Goal: Check status: Check status

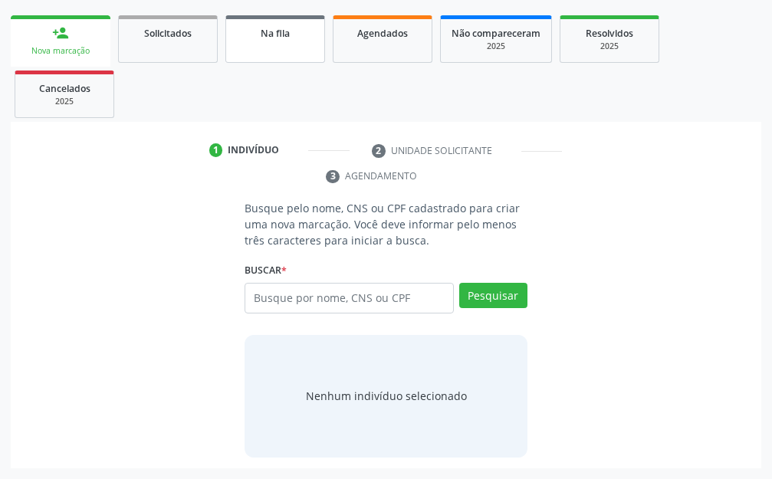
scroll to position [214, 0]
click at [405, 43] on link "Agendados" at bounding box center [383, 39] width 100 height 48
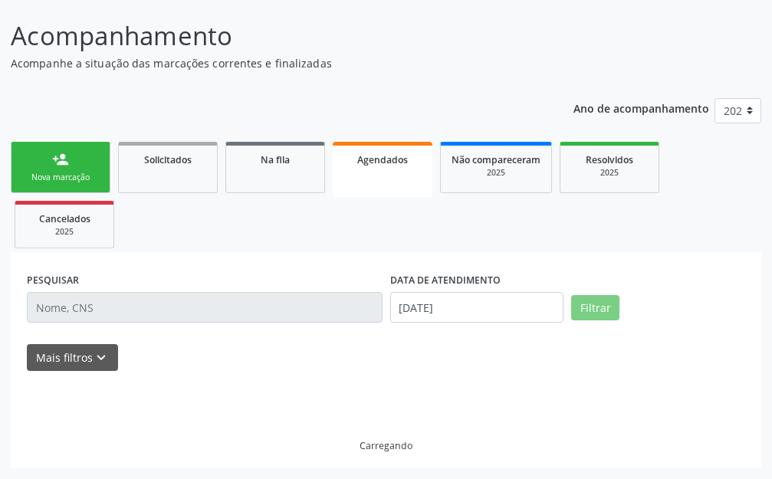
click at [405, 43] on p "Acompanhamento" at bounding box center [273, 36] width 525 height 38
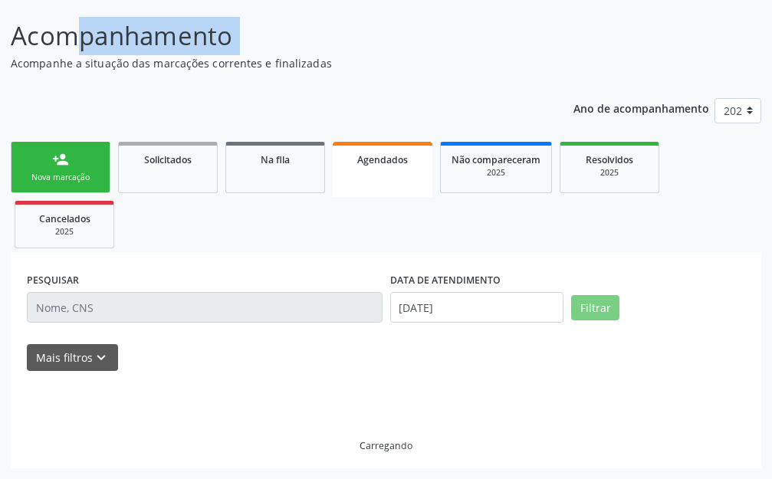
click at [405, 43] on p "Acompanhamento" at bounding box center [273, 36] width 525 height 38
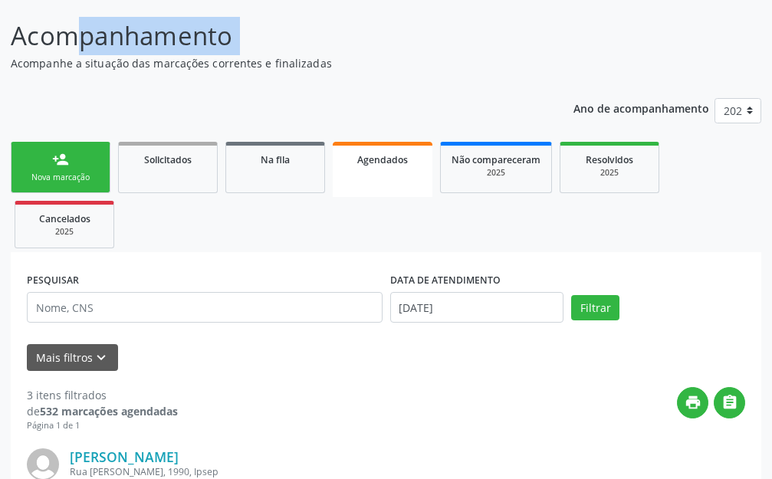
click at [385, 173] on link "Agendados" at bounding box center [383, 169] width 100 height 55
click at [385, 173] on ul "person_add Nova marcação Solicitados Na fila Agendados Não compareceram 2025 Re…" at bounding box center [386, 195] width 750 height 114
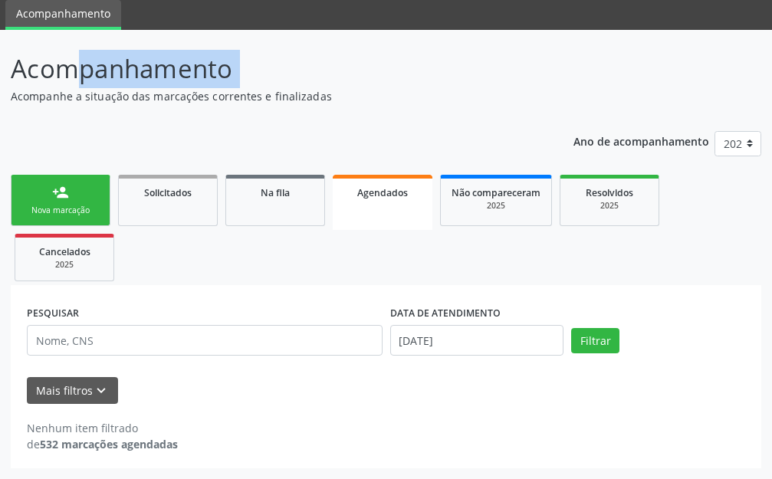
scroll to position [54, 0]
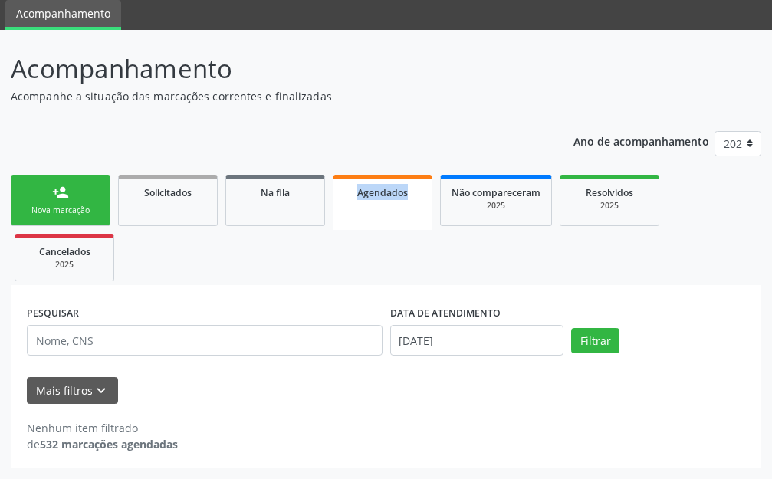
click at [385, 173] on ul "person_add Nova marcação Solicitados Na fila Agendados Não compareceram 2025 Re…" at bounding box center [386, 228] width 750 height 114
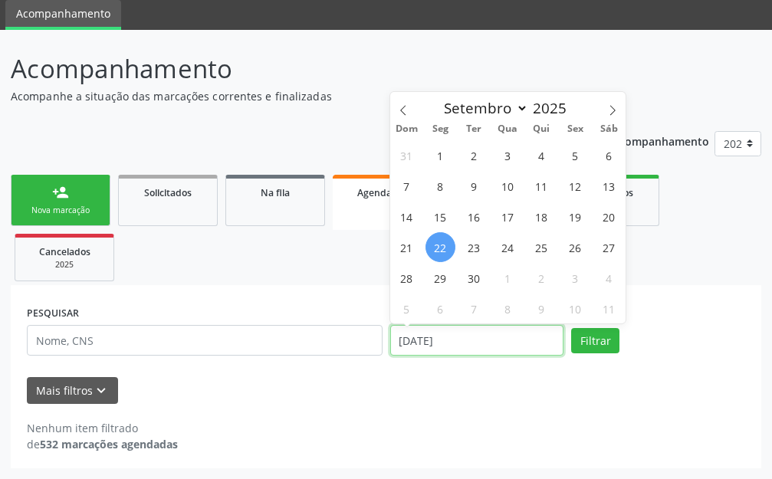
click at [412, 342] on input "[DATE]" at bounding box center [477, 340] width 174 height 31
click at [468, 244] on span "23" at bounding box center [474, 247] width 30 height 30
type input "23/09/2025"
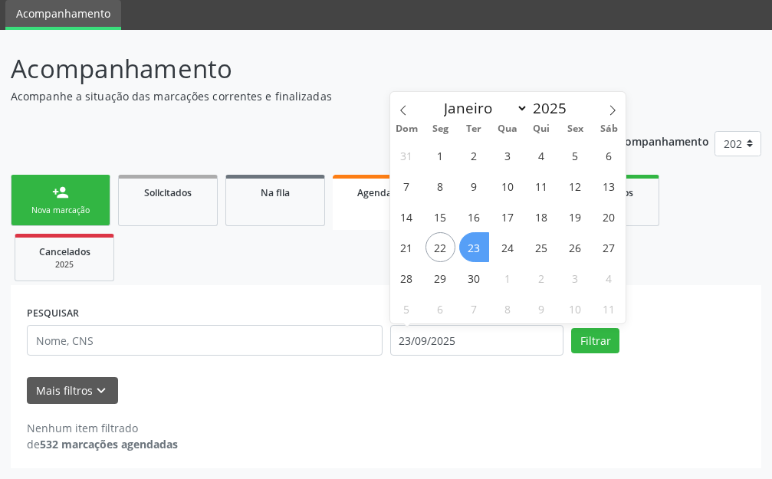
click at [468, 244] on span "23" at bounding box center [474, 247] width 30 height 30
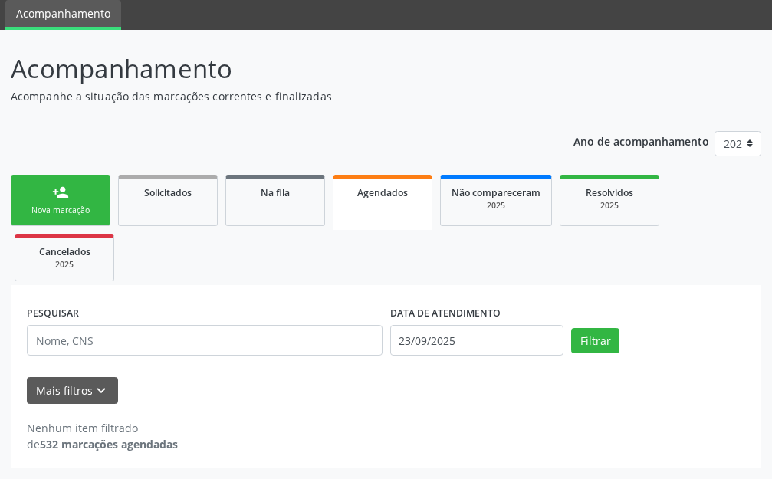
click at [468, 244] on ul "person_add Nova marcação Solicitados Na fila Agendados Não compareceram 2025 Re…" at bounding box center [386, 228] width 750 height 114
click at [584, 340] on button "Filtrar" at bounding box center [595, 341] width 48 height 26
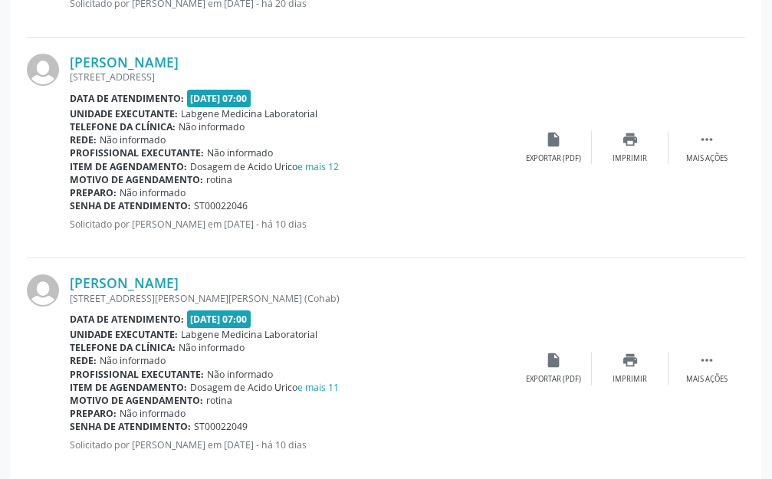
scroll to position [923, 0]
click at [703, 142] on icon "" at bounding box center [706, 140] width 17 height 17
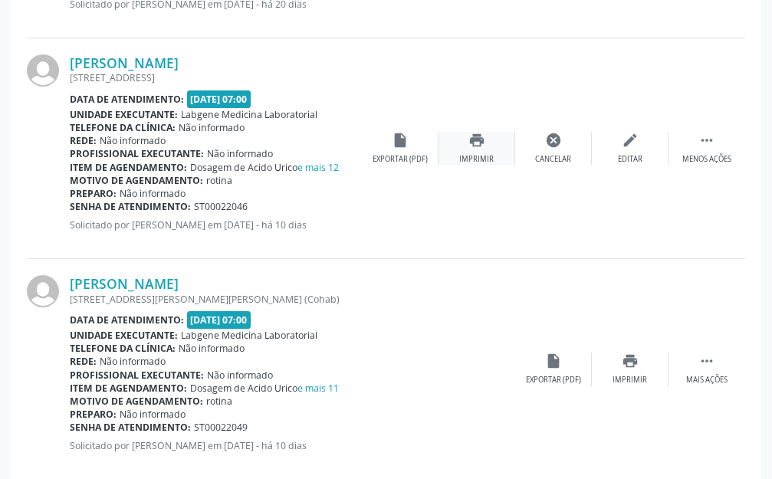
click at [455, 148] on div "print Imprimir" at bounding box center [476, 148] width 77 height 33
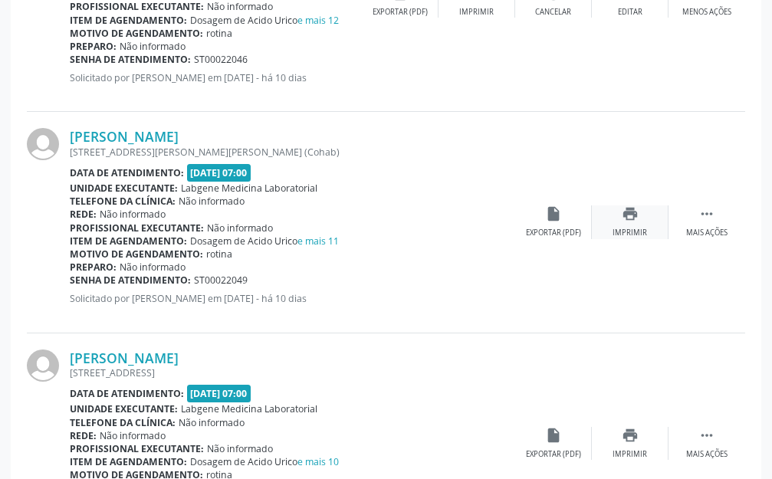
scroll to position [1076, 0]
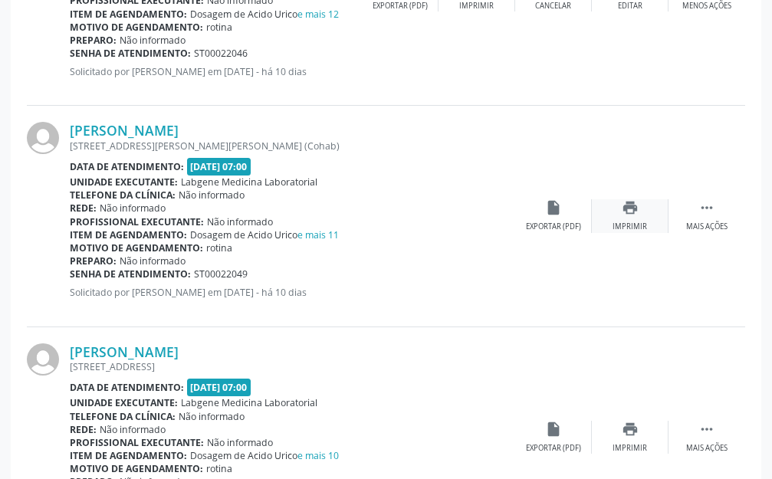
click at [636, 214] on icon "print" at bounding box center [630, 207] width 17 height 17
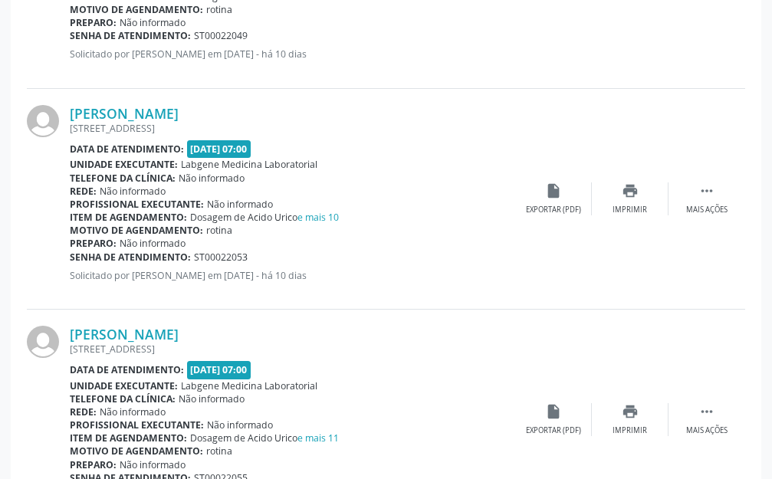
scroll to position [1332, 0]
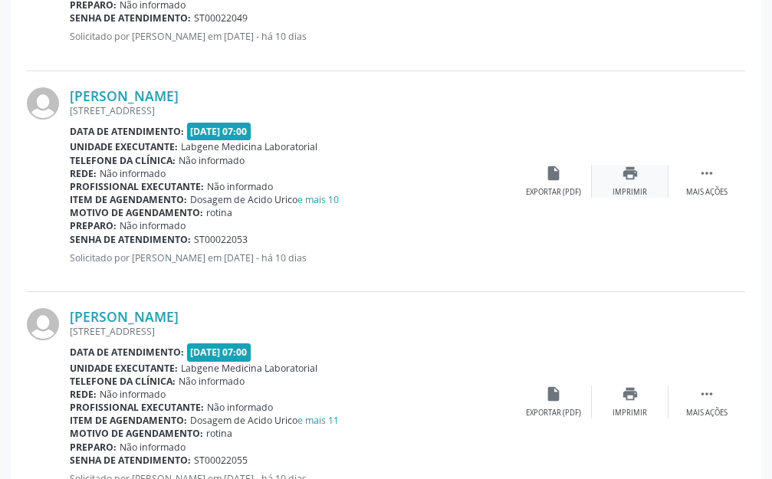
click at [632, 183] on div "print Imprimir" at bounding box center [630, 181] width 77 height 33
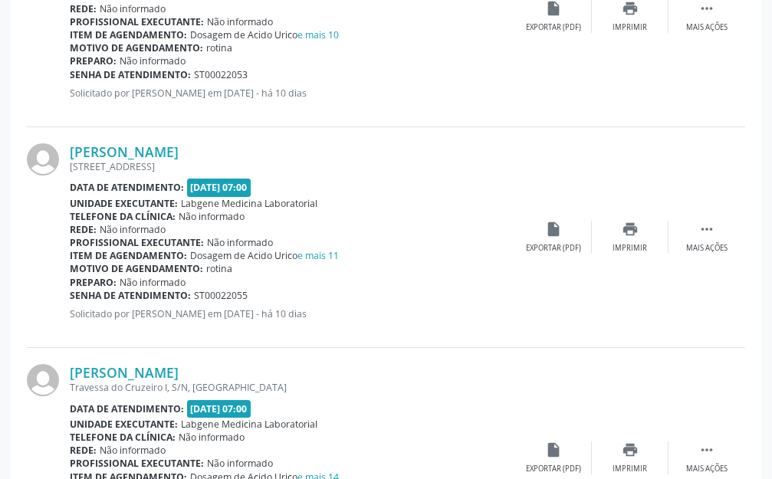
scroll to position [1536, 0]
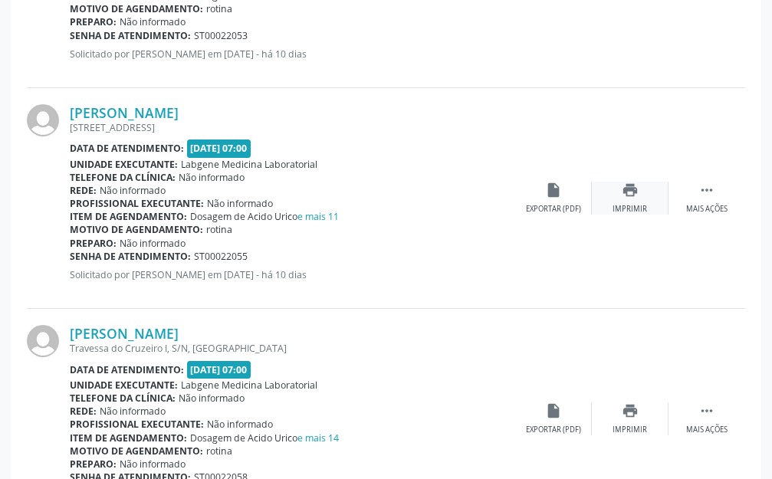
click at [640, 211] on div "Imprimir" at bounding box center [629, 209] width 34 height 11
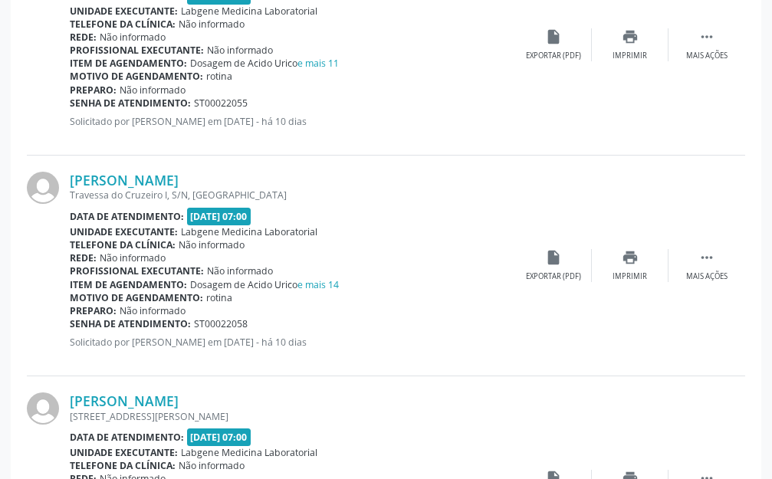
scroll to position [1741, 0]
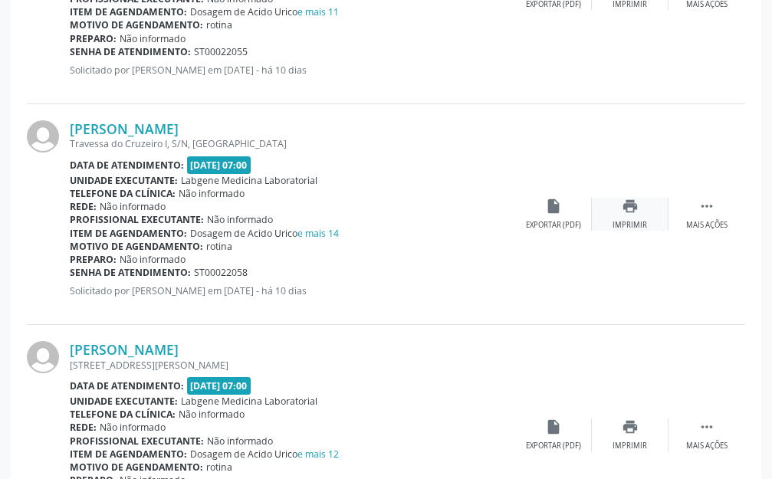
click at [642, 207] on div "print Imprimir" at bounding box center [630, 214] width 77 height 33
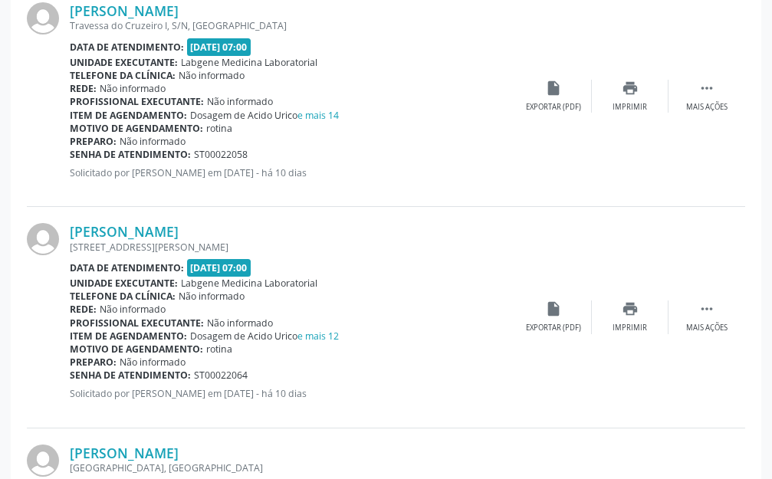
scroll to position [1894, 0]
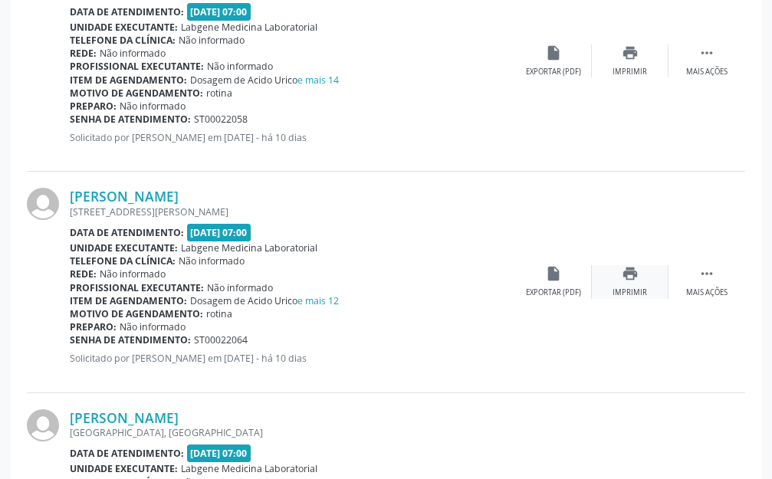
click at [625, 281] on div "print Imprimir" at bounding box center [630, 281] width 77 height 33
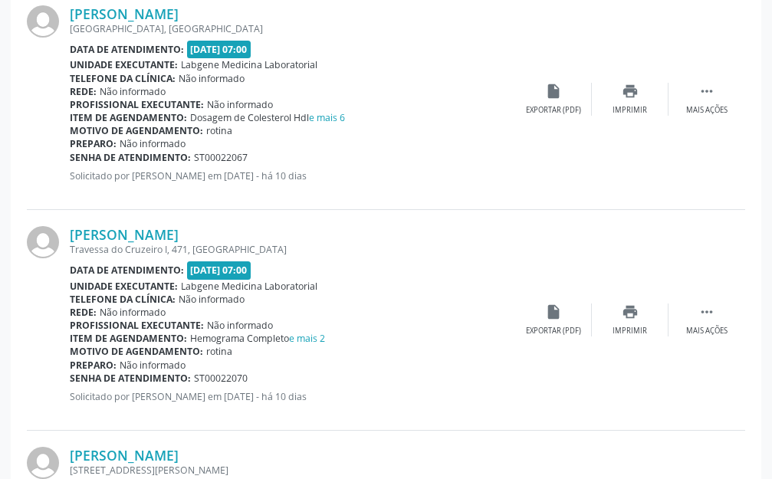
scroll to position [2303, 0]
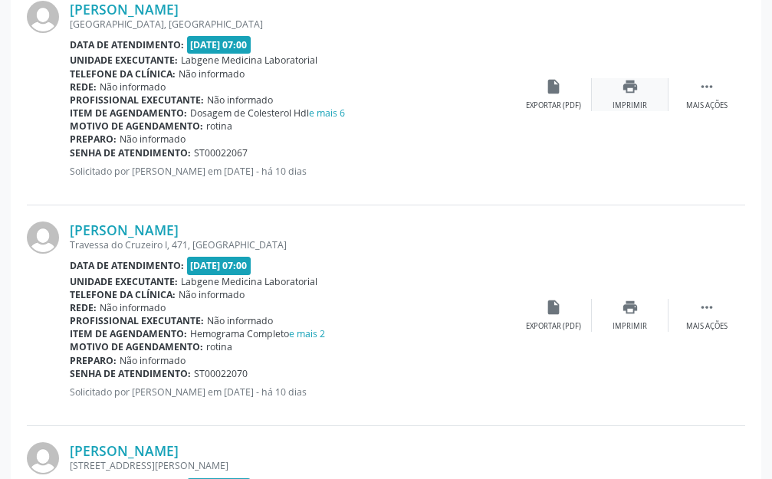
click at [638, 94] on div "print Imprimir" at bounding box center [630, 94] width 77 height 33
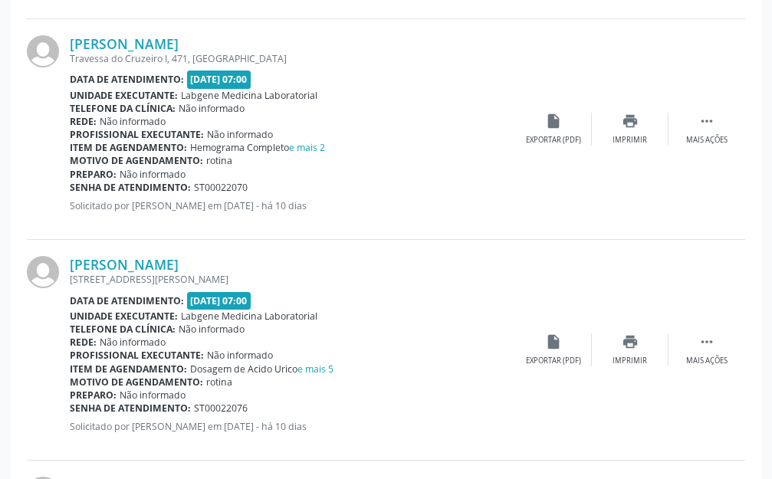
scroll to position [2507, 0]
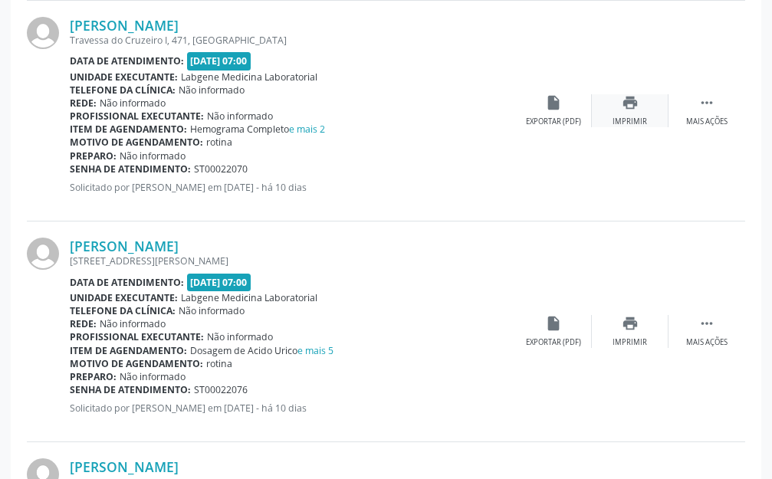
click at [612, 107] on div "print Imprimir" at bounding box center [630, 110] width 77 height 33
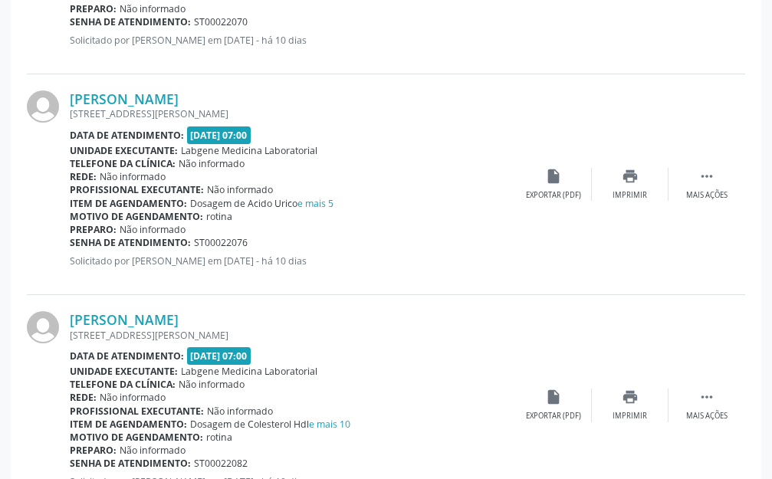
scroll to position [2660, 0]
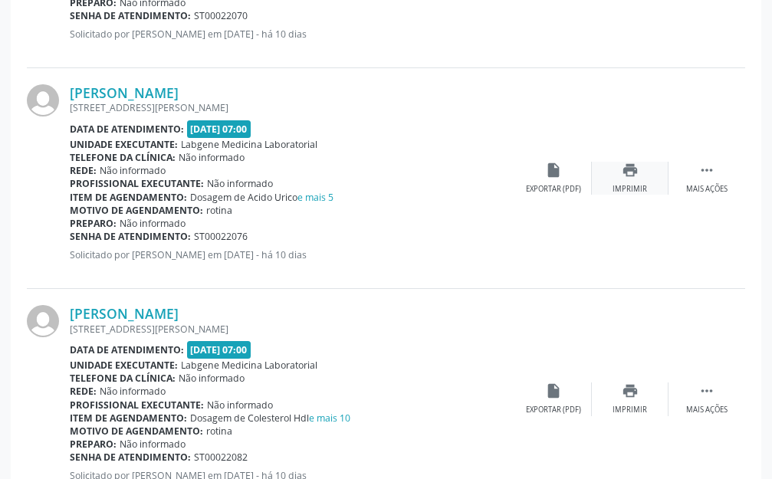
click at [634, 180] on div "print Imprimir" at bounding box center [630, 178] width 77 height 33
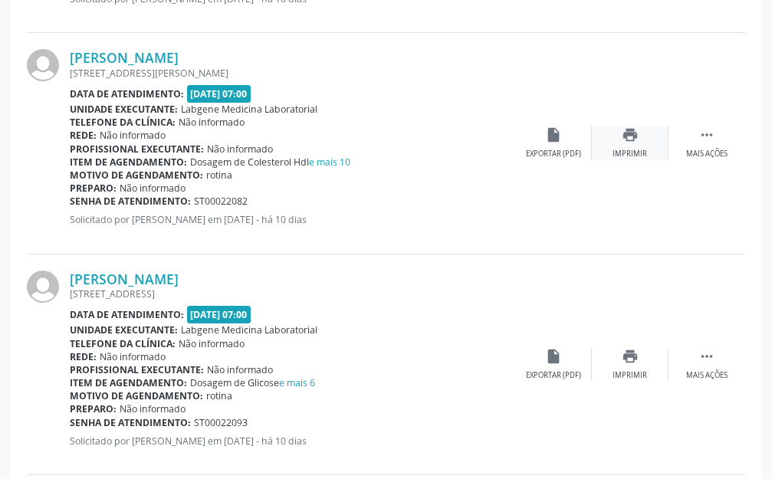
scroll to position [2916, 0]
click at [612, 146] on div "print Imprimir" at bounding box center [630, 143] width 77 height 33
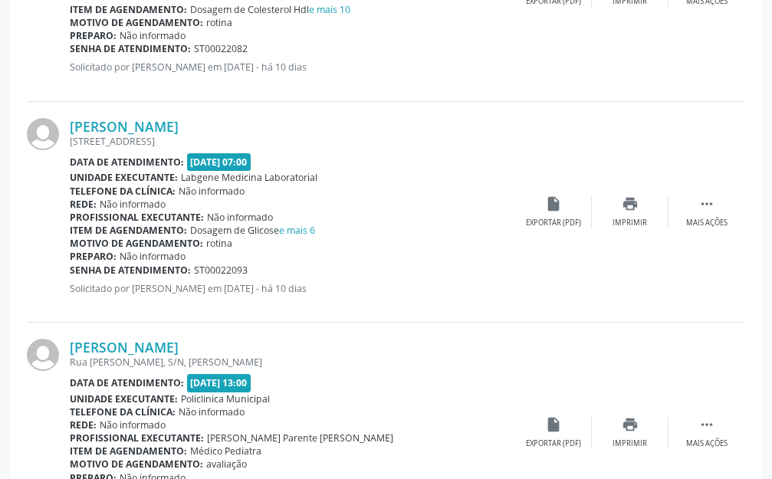
scroll to position [3120, 0]
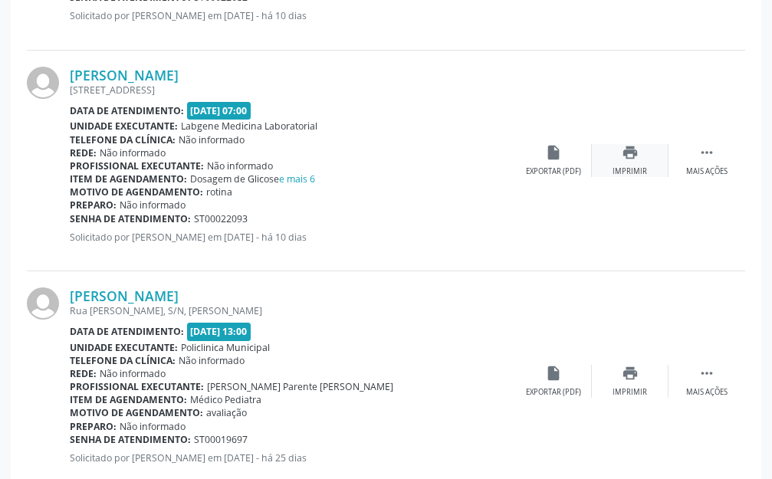
click at [631, 153] on icon "print" at bounding box center [630, 152] width 17 height 17
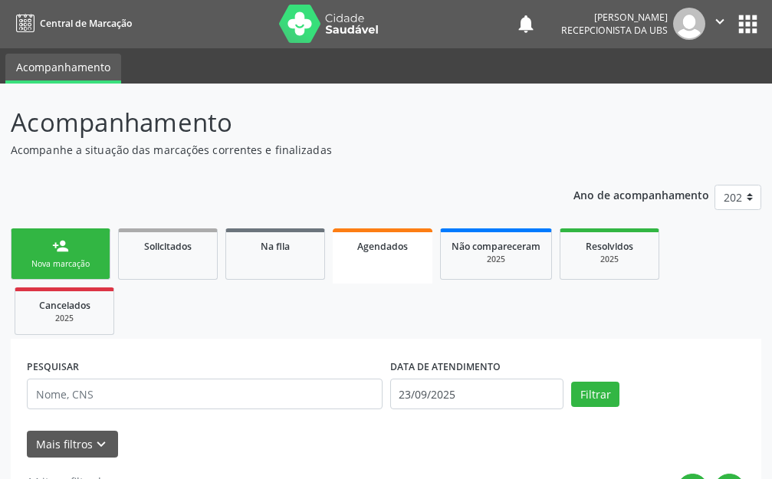
scroll to position [0, 0]
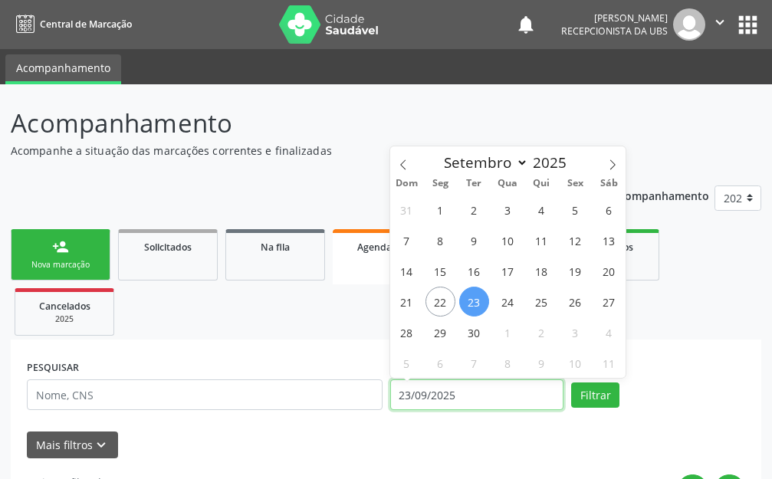
click at [420, 394] on input "23/09/2025" at bounding box center [477, 394] width 174 height 31
click at [546, 264] on span "18" at bounding box center [542, 271] width 30 height 30
type input "[DATE]"
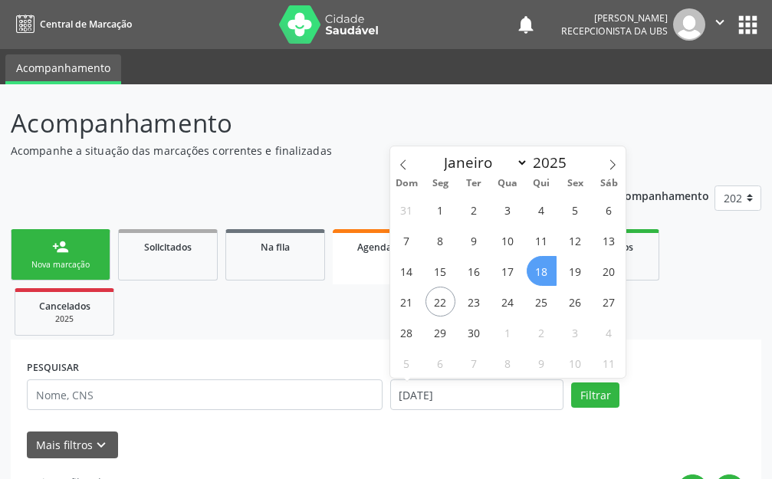
click at [546, 264] on span "18" at bounding box center [542, 271] width 30 height 30
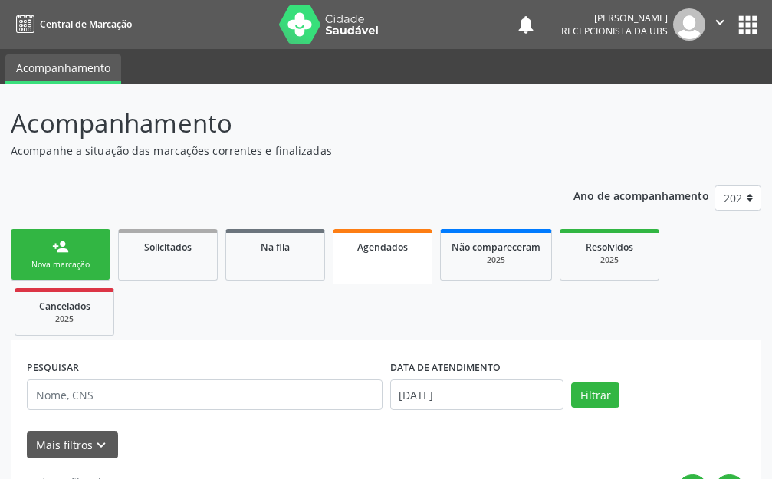
click at [546, 264] on link "Não compareceram 2025" at bounding box center [496, 254] width 112 height 51
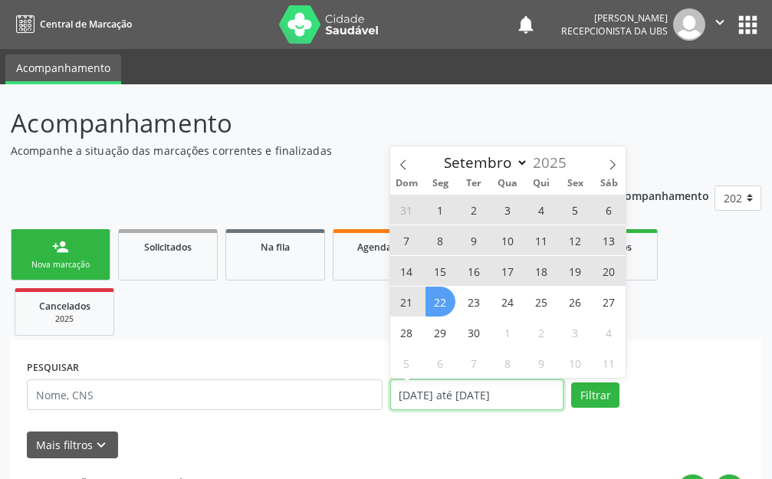
click at [465, 398] on input "[DATE] até [DATE]" at bounding box center [477, 394] width 174 height 31
click at [538, 271] on span "18" at bounding box center [542, 271] width 30 height 30
type input "[DATE]"
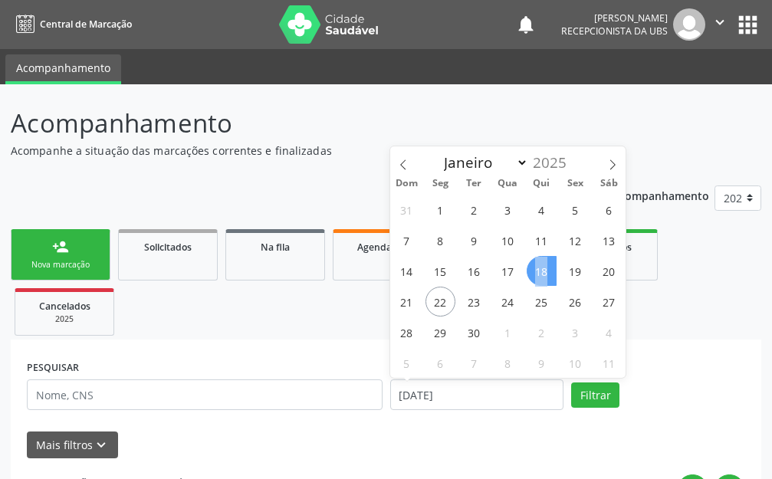
click at [538, 271] on span "18" at bounding box center [542, 271] width 30 height 30
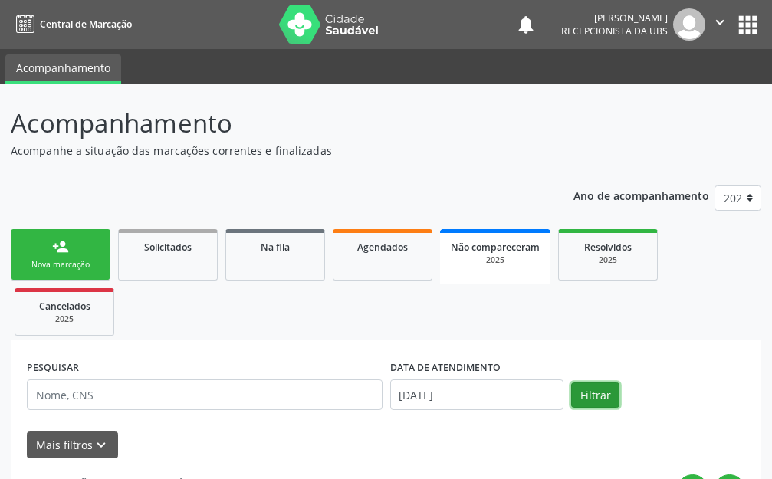
click at [599, 391] on button "Filtrar" at bounding box center [595, 395] width 48 height 26
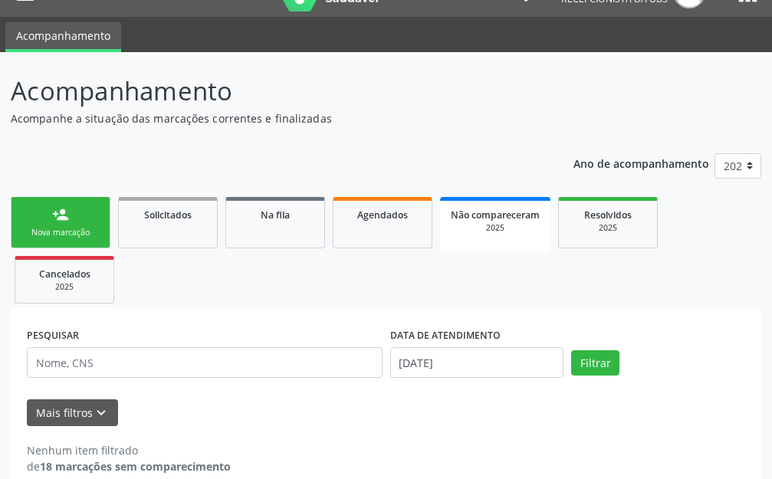
scroll to position [54, 0]
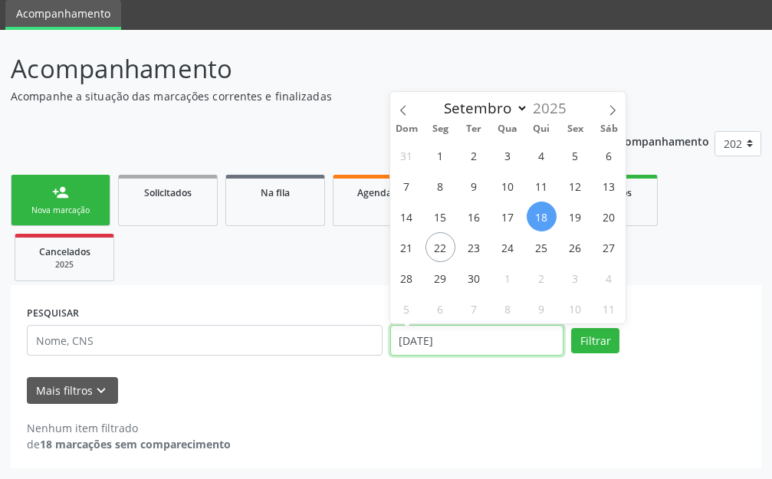
click at [488, 333] on input "[DATE]" at bounding box center [477, 340] width 174 height 31
click at [555, 211] on span "18" at bounding box center [542, 217] width 30 height 30
type input "[DATE]"
click at [548, 218] on span "18" at bounding box center [542, 217] width 30 height 30
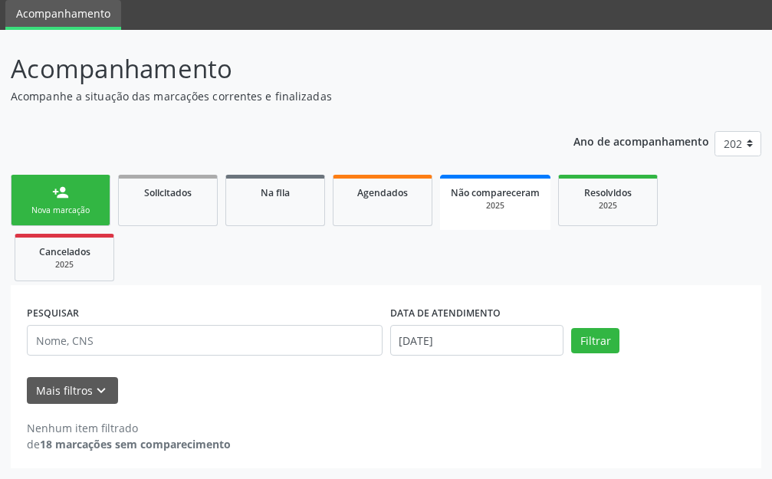
click at [548, 218] on link "Não compareceram 2025" at bounding box center [495, 202] width 110 height 55
click at [597, 333] on button "Filtrar" at bounding box center [595, 341] width 48 height 26
click at [393, 209] on link "Agendados" at bounding box center [383, 200] width 100 height 51
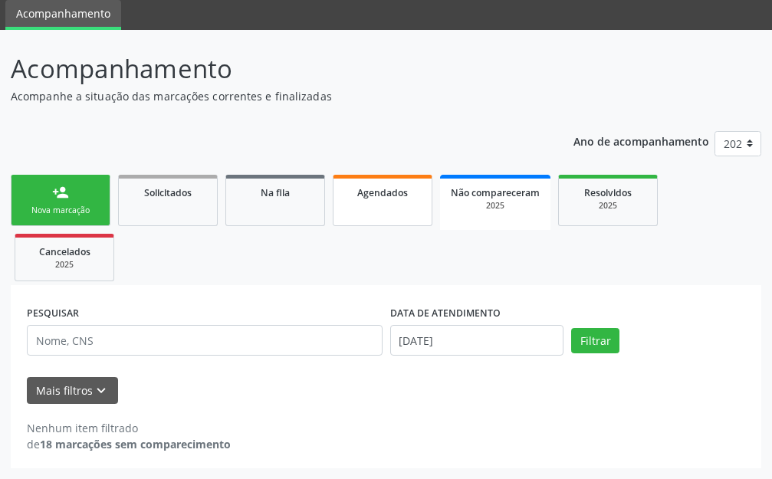
click at [393, 209] on link "Agendados" at bounding box center [383, 200] width 100 height 51
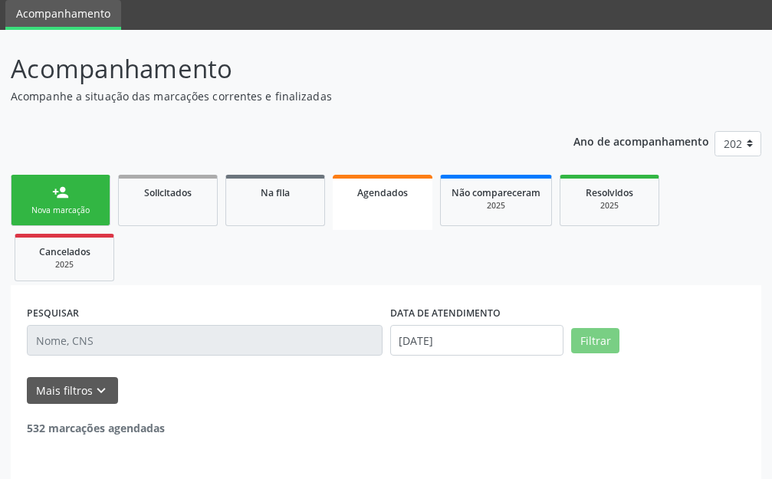
click at [71, 203] on link "person_add Nova marcação" at bounding box center [61, 200] width 100 height 51
click at [73, 202] on link "person_add Nova marcação" at bounding box center [61, 200] width 100 height 51
click at [72, 202] on link "person_add Nova marcação" at bounding box center [61, 200] width 100 height 51
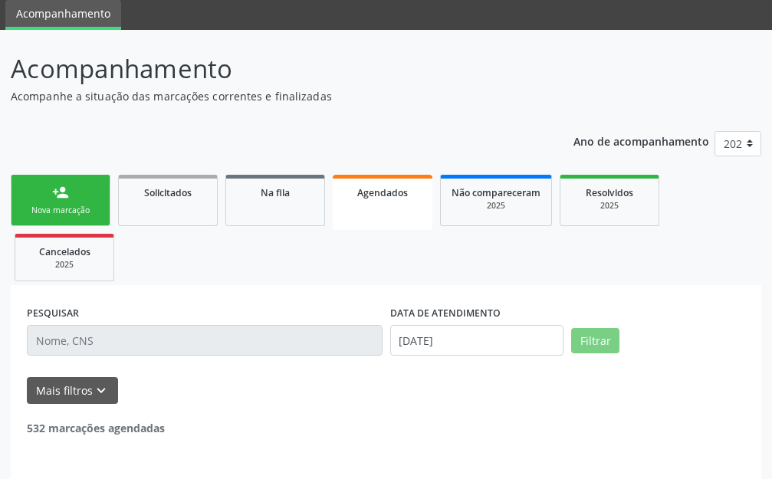
click at [72, 202] on link "person_add Nova marcação" at bounding box center [61, 200] width 100 height 51
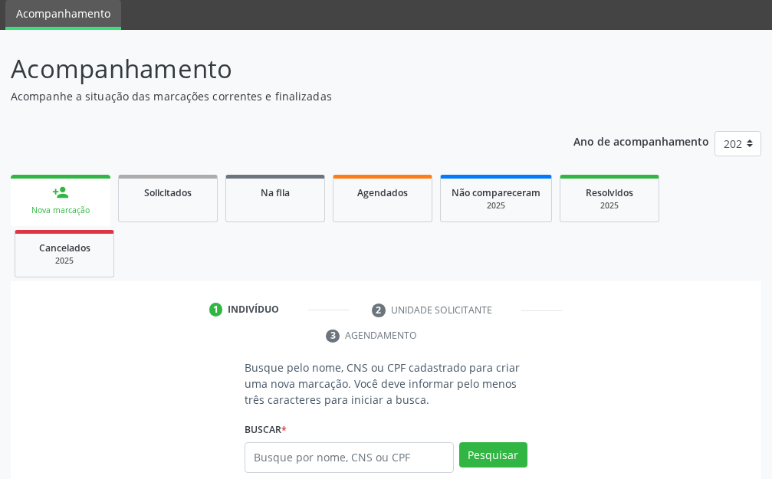
click at [72, 202] on link "person_add Nova marcação" at bounding box center [61, 200] width 100 height 51
click at [385, 199] on link "Agendados" at bounding box center [383, 199] width 100 height 48
click at [386, 199] on div "Agendados" at bounding box center [382, 192] width 77 height 16
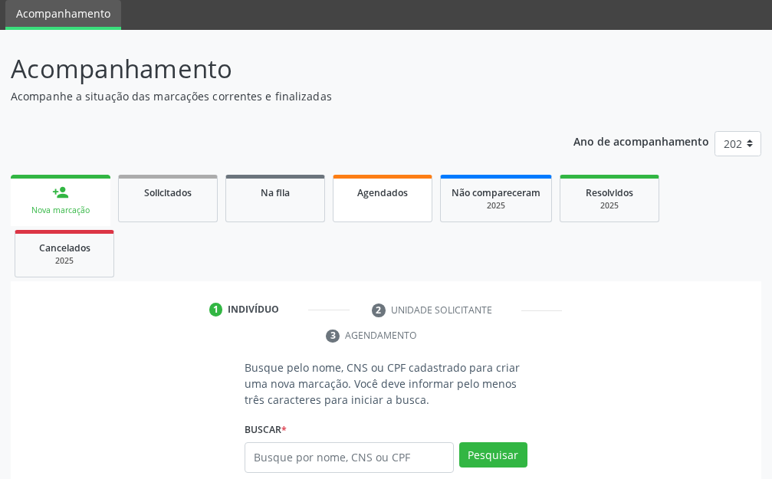
click at [386, 199] on div "Agendados" at bounding box center [382, 192] width 77 height 16
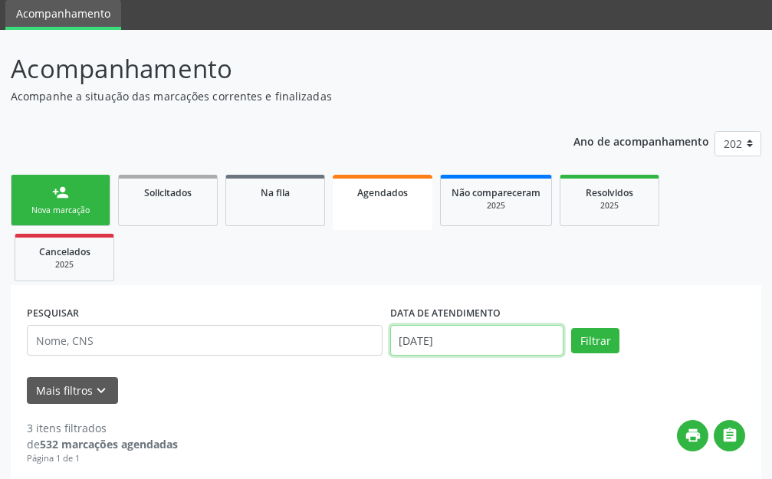
click at [451, 337] on input "[DATE]" at bounding box center [477, 340] width 174 height 31
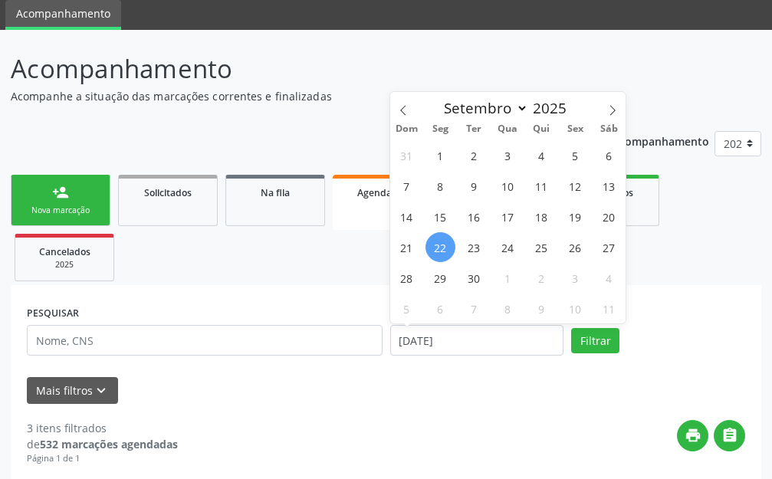
click at [525, 215] on div "31 1 2 3 4 5 6 7 8 9 10 11 12 13 14 15 16 17 18 19 20 21 22 23 24 25 26 27 28 2…" at bounding box center [508, 232] width 236 height 184
click at [551, 212] on span "18" at bounding box center [542, 217] width 30 height 30
type input "[DATE]"
click at [551, 214] on span "18" at bounding box center [542, 217] width 30 height 30
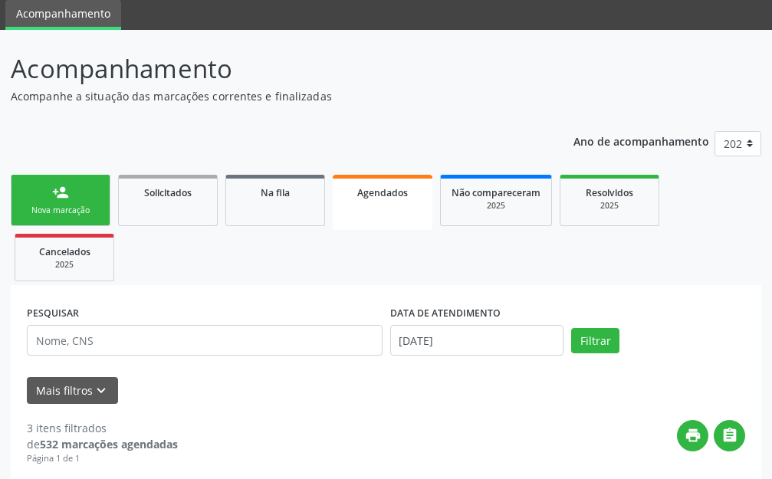
click at [551, 214] on link "Não compareceram 2025" at bounding box center [496, 200] width 112 height 51
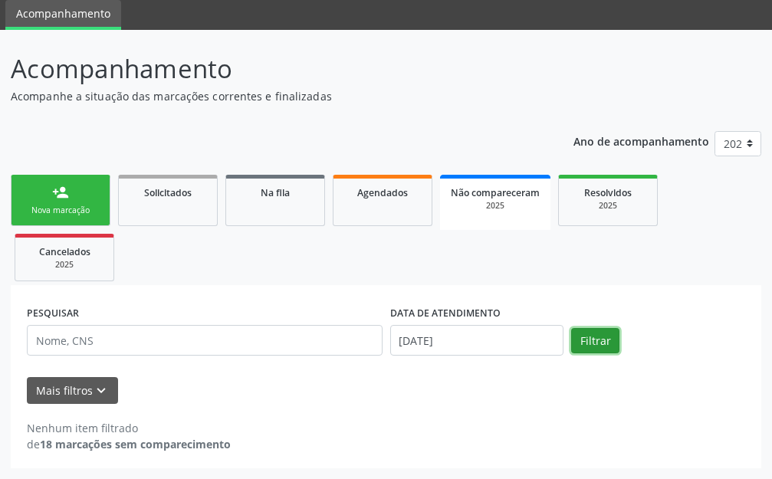
click at [591, 333] on button "Filtrar" at bounding box center [595, 341] width 48 height 26
click at [470, 336] on input "[DATE]" at bounding box center [477, 340] width 174 height 31
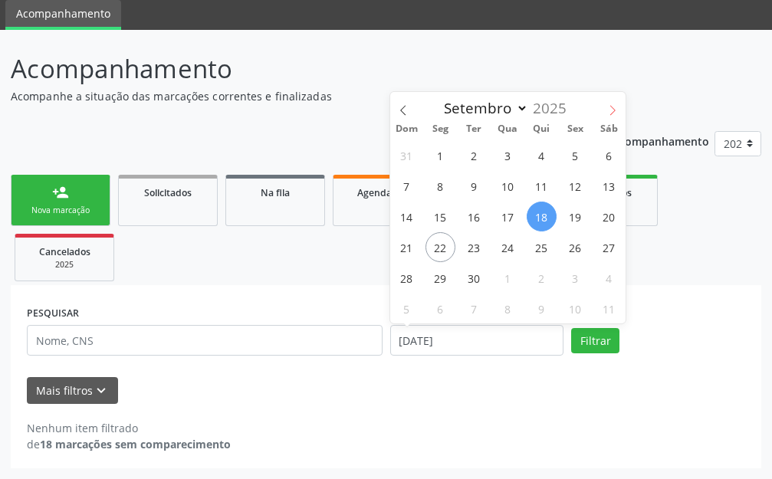
click at [612, 110] on icon at bounding box center [612, 110] width 11 height 11
select select "9"
click at [607, 219] on span "18" at bounding box center [609, 217] width 30 height 30
type input "[DATE]"
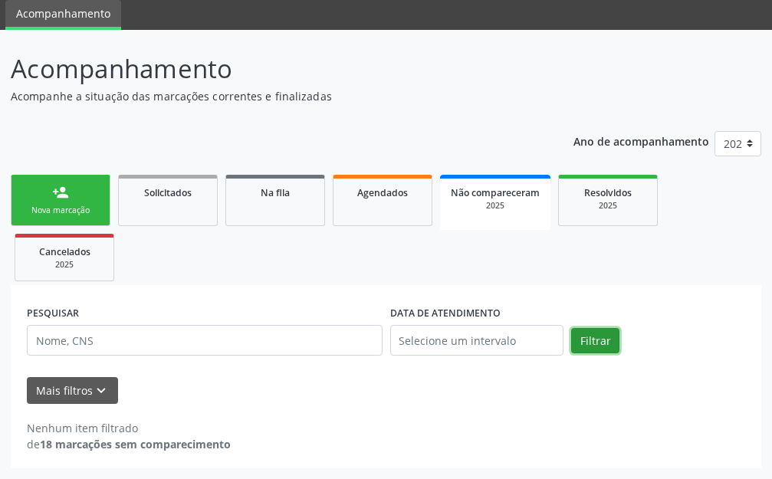
click at [602, 331] on button "Filtrar" at bounding box center [595, 341] width 48 height 26
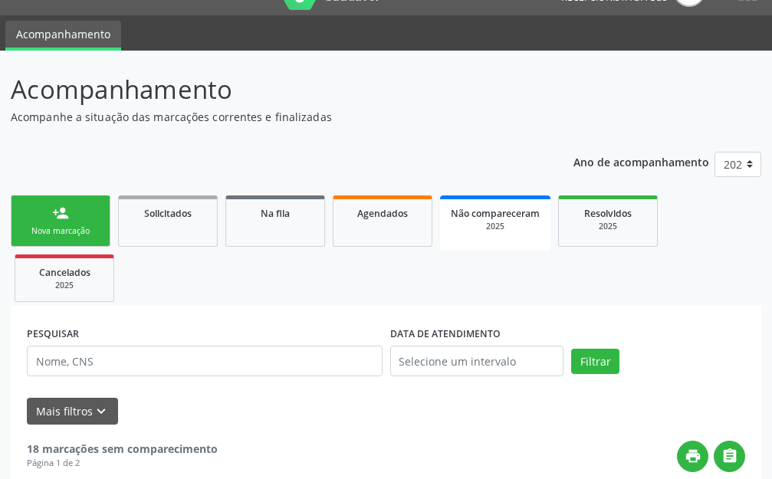
scroll to position [0, 0]
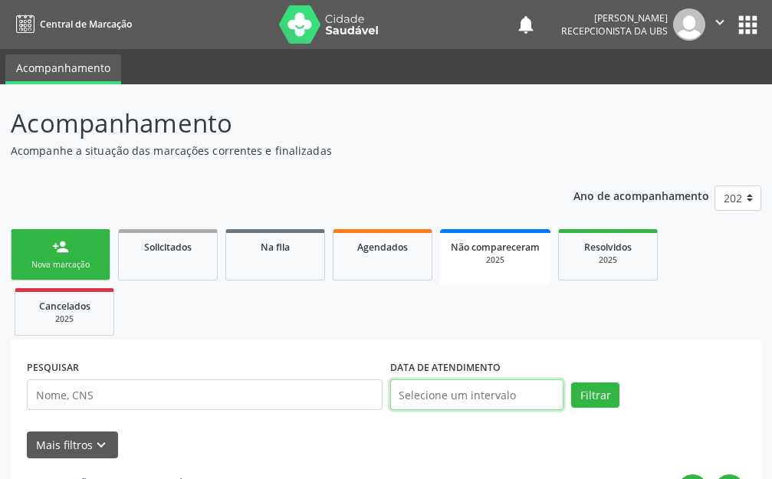
click at [449, 385] on input "text" at bounding box center [477, 394] width 174 height 31
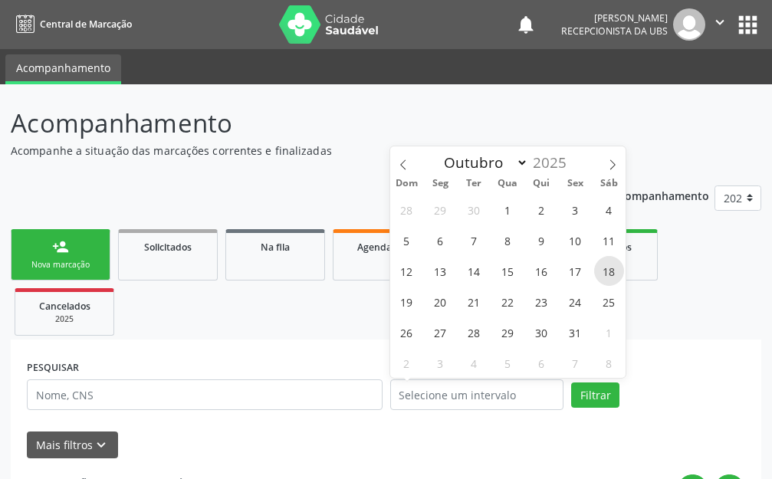
click at [611, 279] on span "18" at bounding box center [609, 271] width 30 height 30
type input "[DATE]"
click at [611, 279] on span "18" at bounding box center [609, 271] width 30 height 30
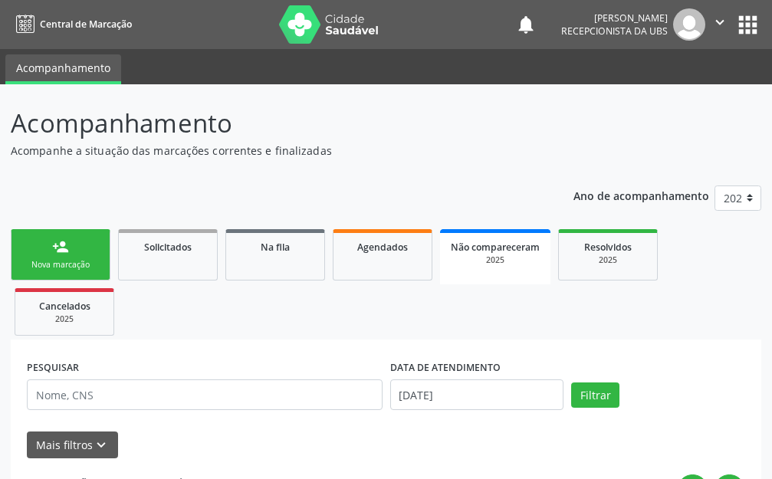
click at [611, 279] on link "Resolvidos 2025" at bounding box center [608, 254] width 100 height 51
click at [391, 247] on span "Agendados" at bounding box center [382, 247] width 51 height 13
click at [389, 248] on span "Agendados" at bounding box center [382, 247] width 51 height 13
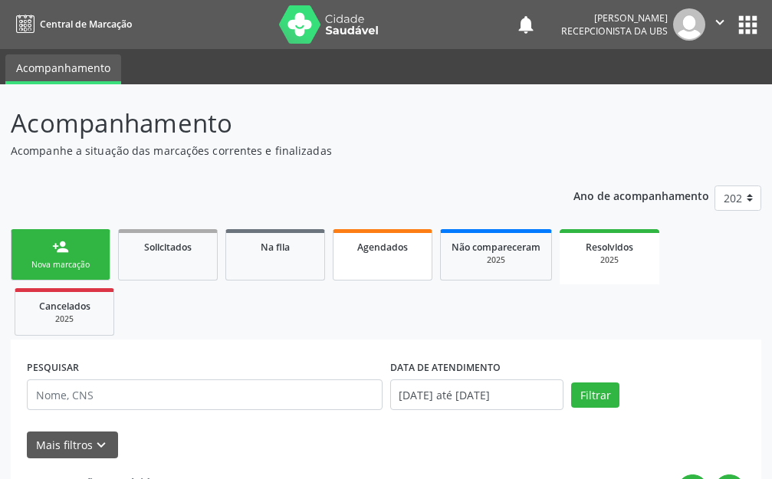
click at [389, 248] on span "Agendados" at bounding box center [382, 247] width 51 height 13
select select "8"
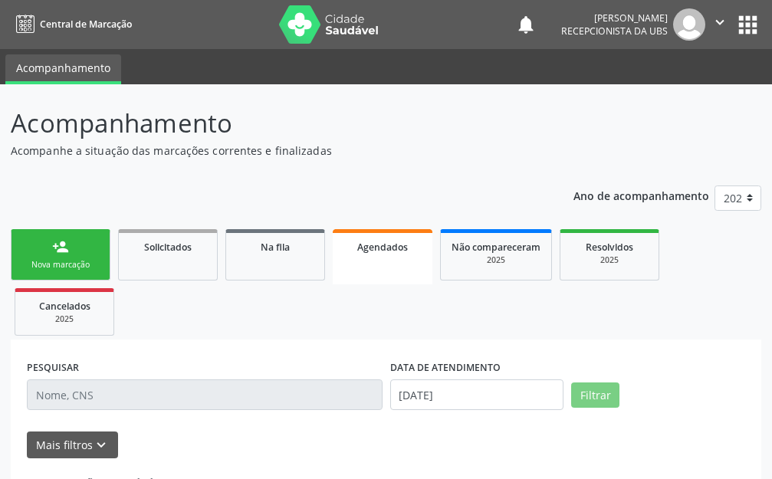
click at [389, 248] on span "Agendados" at bounding box center [382, 247] width 51 height 13
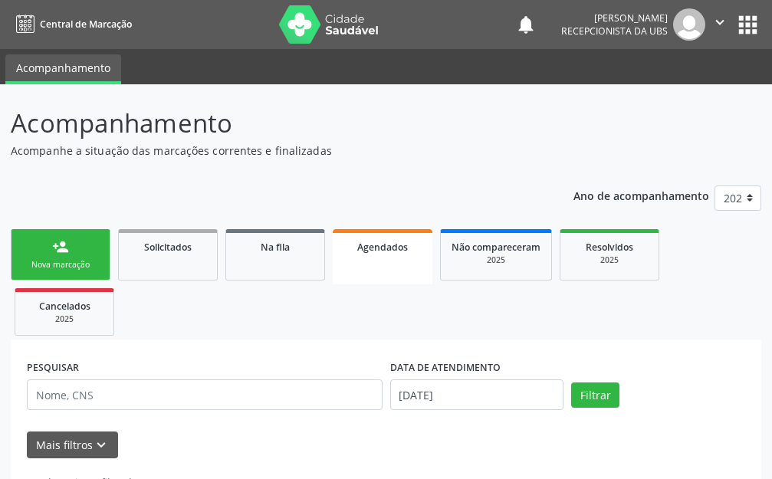
click at [389, 248] on span "Agendados" at bounding box center [382, 247] width 51 height 13
drag, startPoint x: 389, startPoint y: 248, endPoint x: 394, endPoint y: 254, distance: 8.3
click at [392, 251] on span "Agendados" at bounding box center [382, 247] width 51 height 13
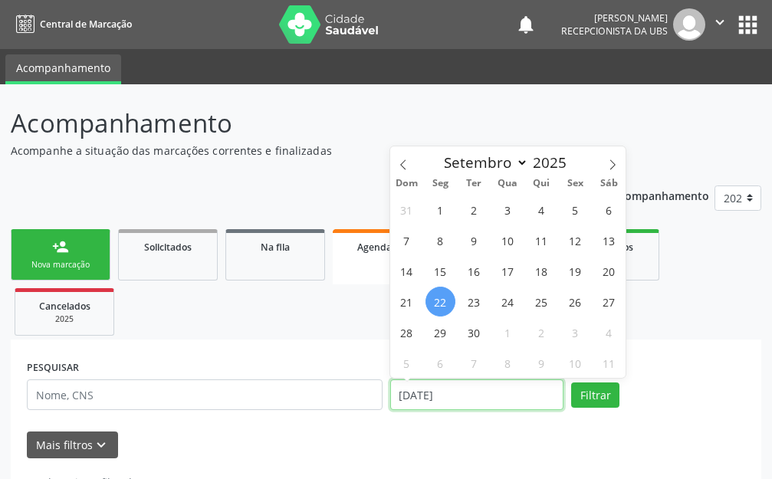
click at [505, 389] on input "[DATE]" at bounding box center [477, 394] width 174 height 31
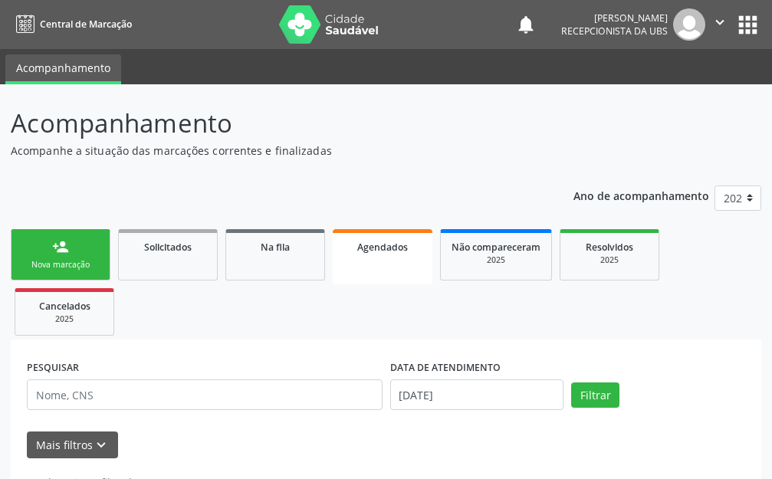
click at [563, 415] on div "DATA DE ATENDIMENTO [DATE]" at bounding box center [477, 388] width 182 height 65
click at [565, 421] on div "DATA DE ATENDIMENTO [DATE]" at bounding box center [477, 388] width 182 height 65
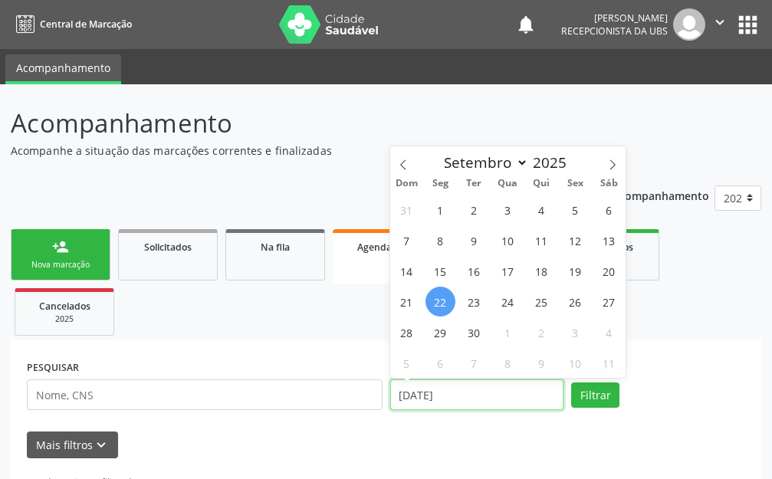
click at [540, 407] on input "[DATE]" at bounding box center [477, 394] width 174 height 31
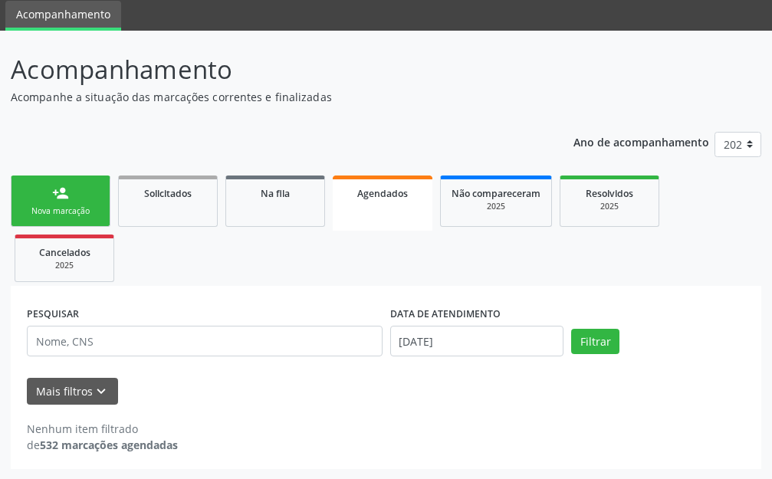
scroll to position [54, 0]
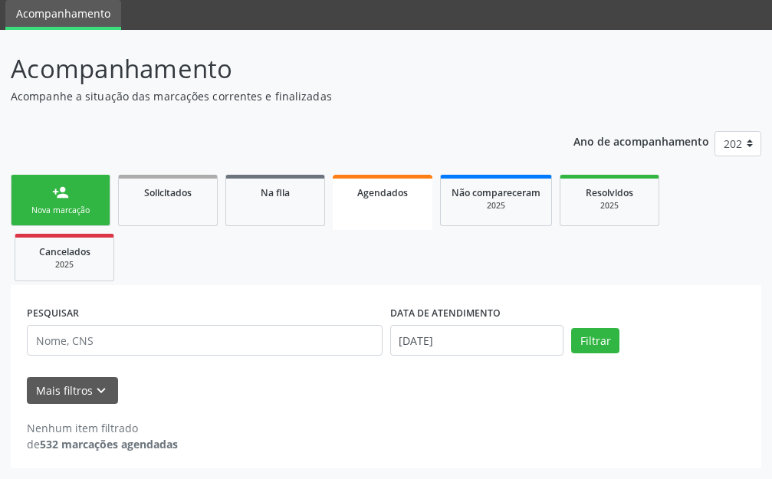
click at [386, 202] on link "Agendados" at bounding box center [383, 202] width 100 height 55
click at [388, 204] on link "Agendados" at bounding box center [383, 202] width 100 height 55
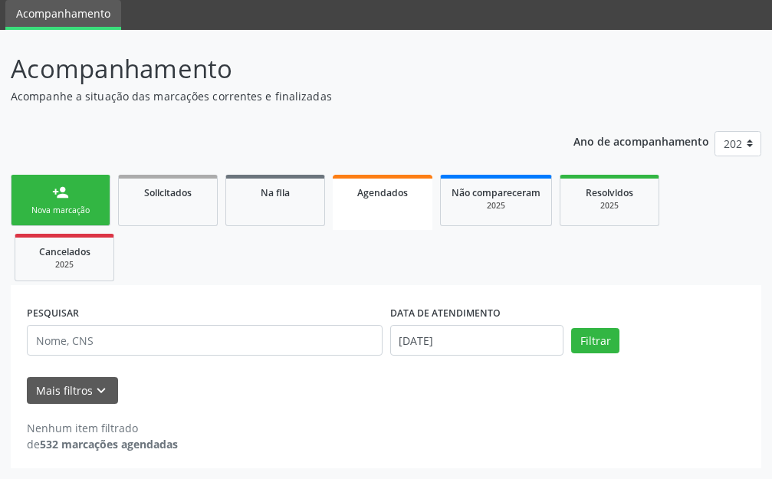
click at [388, 204] on link "Agendados" at bounding box center [383, 202] width 100 height 55
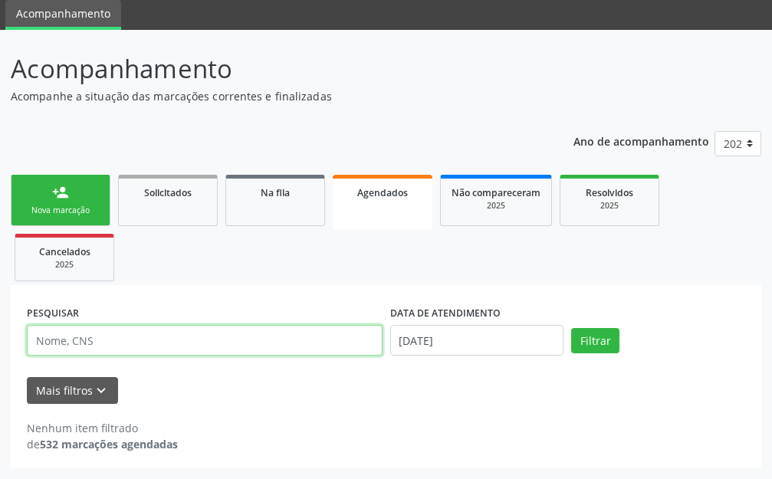
click at [146, 348] on input "text" at bounding box center [205, 340] width 356 height 31
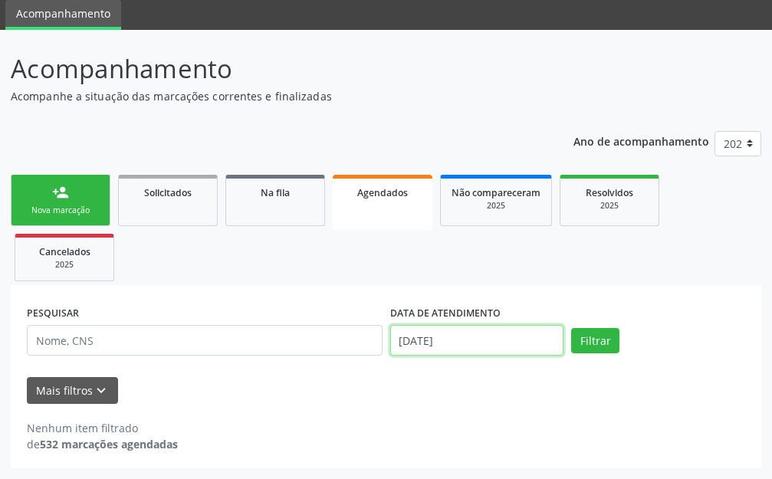
click at [489, 338] on input "[DATE]" at bounding box center [477, 340] width 174 height 31
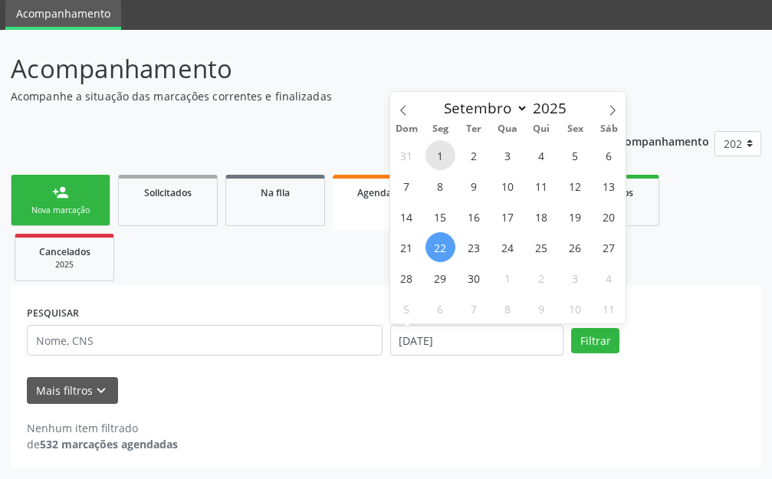
click at [442, 155] on span "1" at bounding box center [440, 155] width 30 height 30
type input "[DATE]"
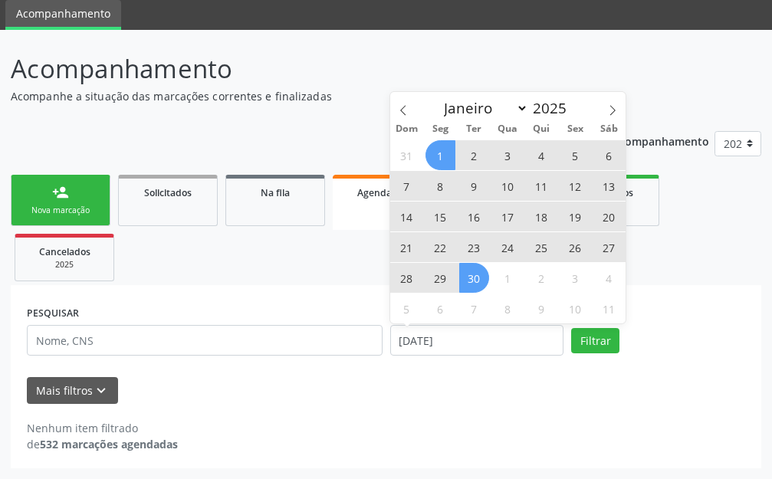
click at [467, 277] on span "30" at bounding box center [474, 278] width 30 height 30
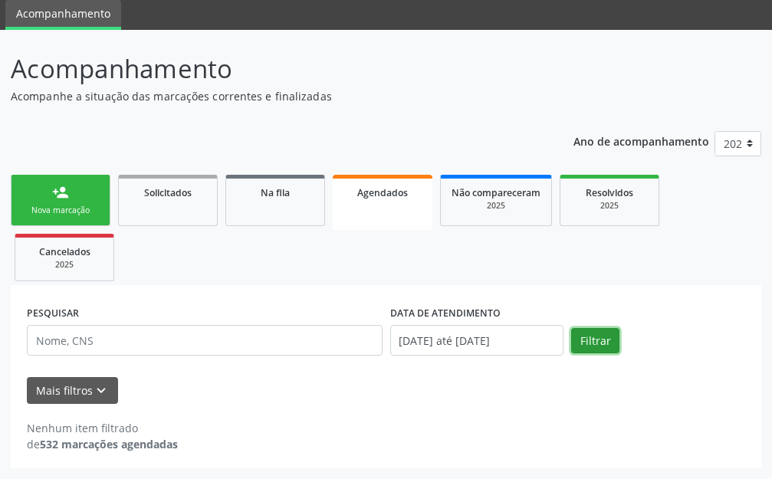
click at [589, 333] on button "Filtrar" at bounding box center [595, 341] width 48 height 26
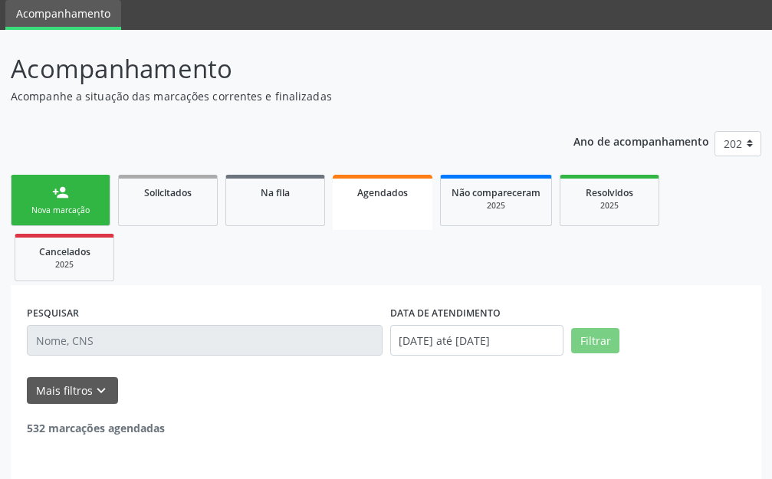
scroll to position [103, 0]
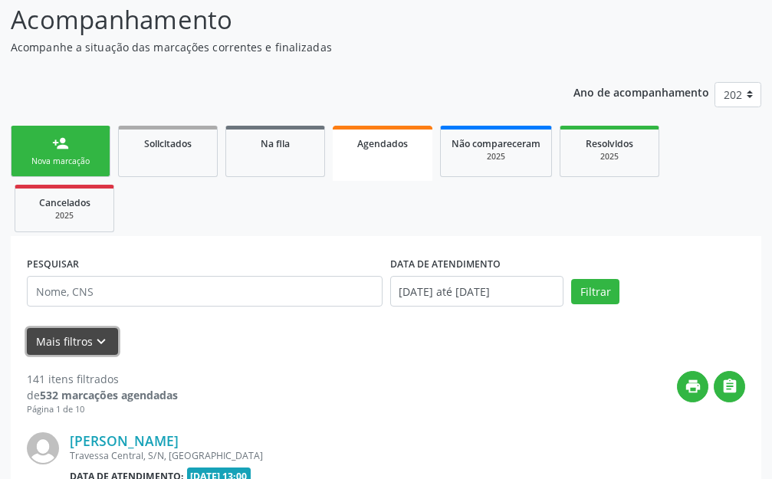
click at [64, 343] on button "Mais filtros keyboard_arrow_down" at bounding box center [72, 341] width 91 height 27
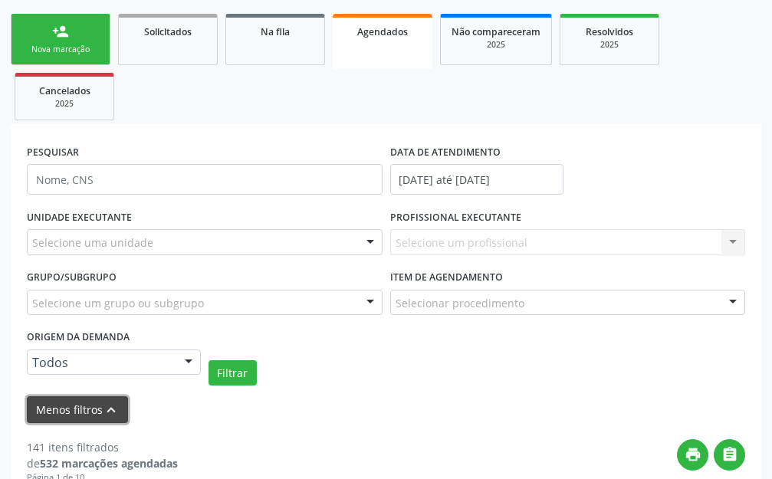
scroll to position [257, 0]
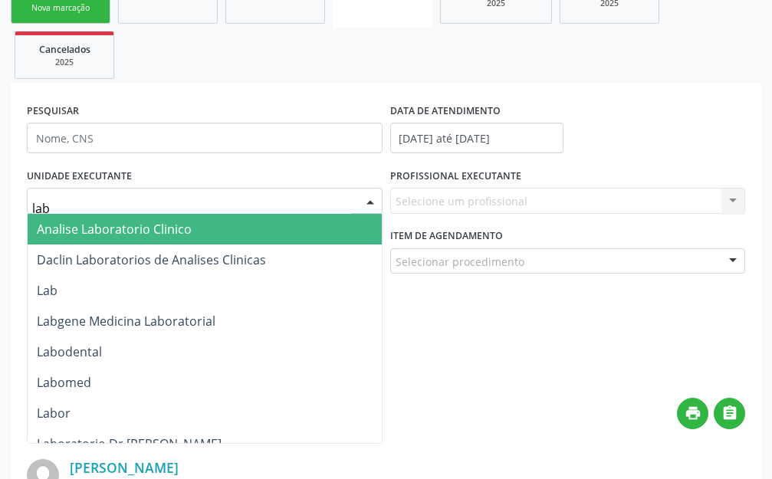
type input "labg"
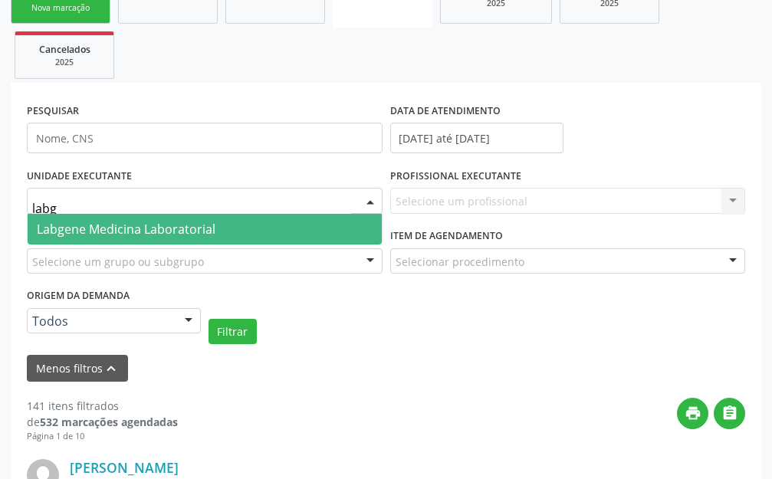
click at [91, 224] on span "Labgene Medicina Laboratorial" at bounding box center [126, 229] width 179 height 17
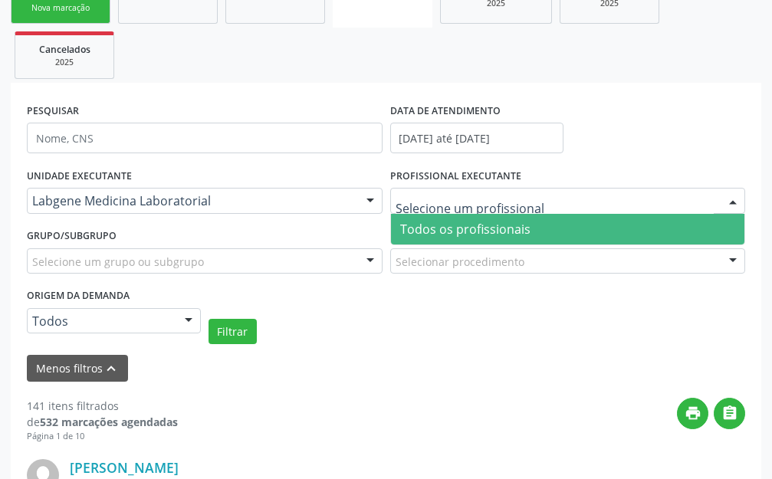
click at [425, 225] on span "Todos os profissionais" at bounding box center [465, 229] width 130 height 17
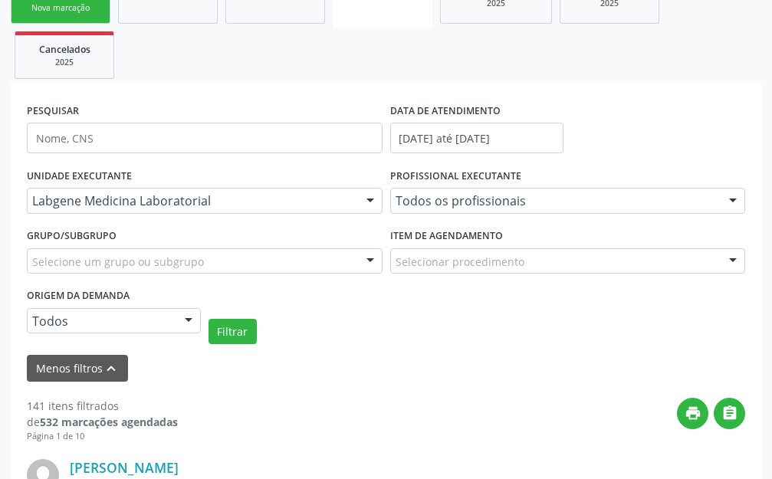
click at [350, 370] on div "Menos filtros keyboard_arrow_up" at bounding box center [386, 368] width 726 height 27
click at [228, 331] on button "Filtrar" at bounding box center [232, 332] width 48 height 26
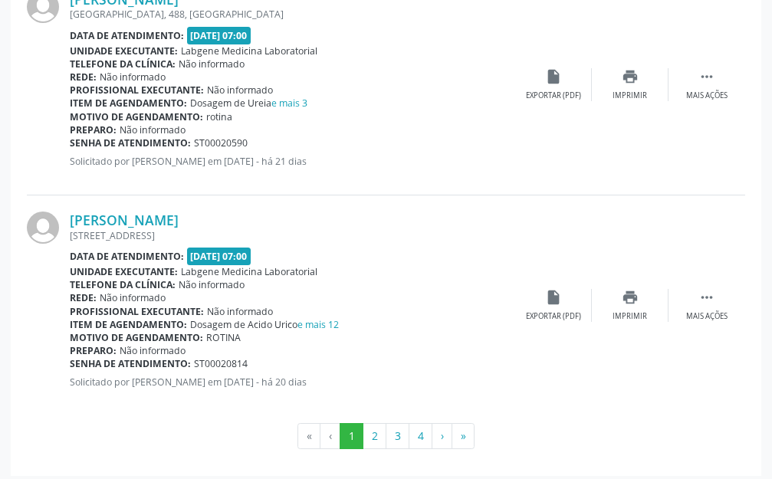
scroll to position [3602, 0]
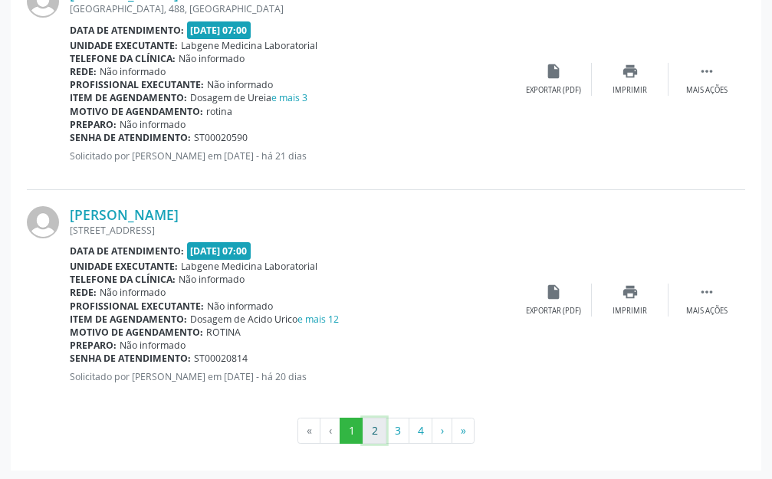
click at [375, 435] on button "2" at bounding box center [375, 431] width 24 height 26
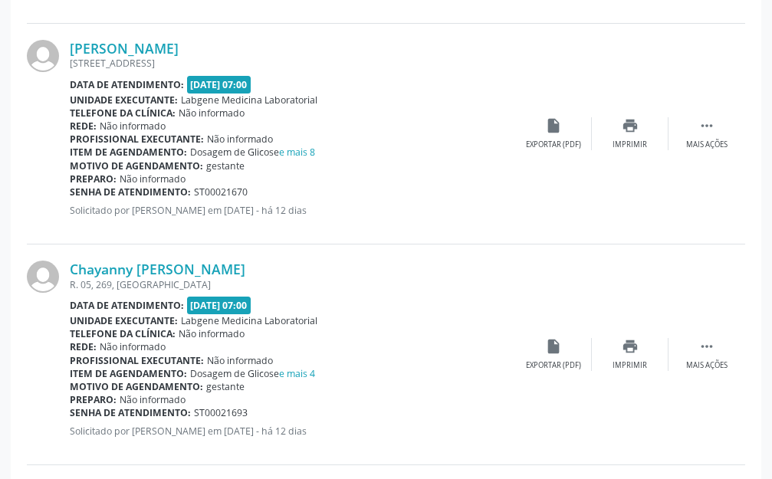
scroll to position [2683, 0]
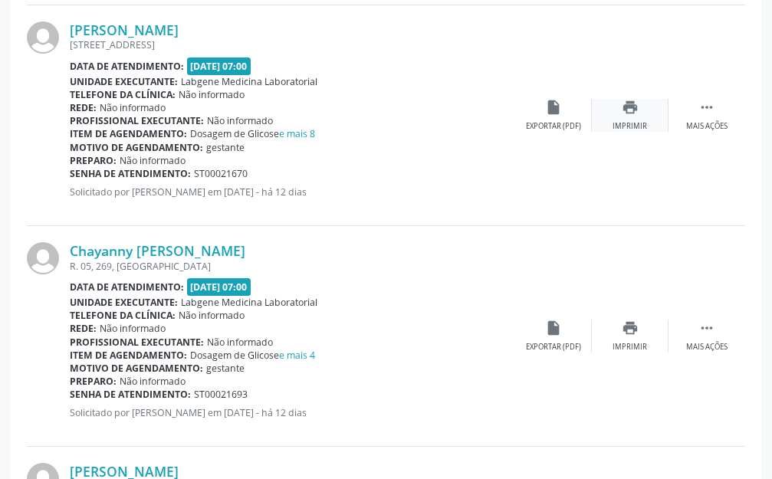
click at [613, 123] on div "Imprimir" at bounding box center [629, 126] width 34 height 11
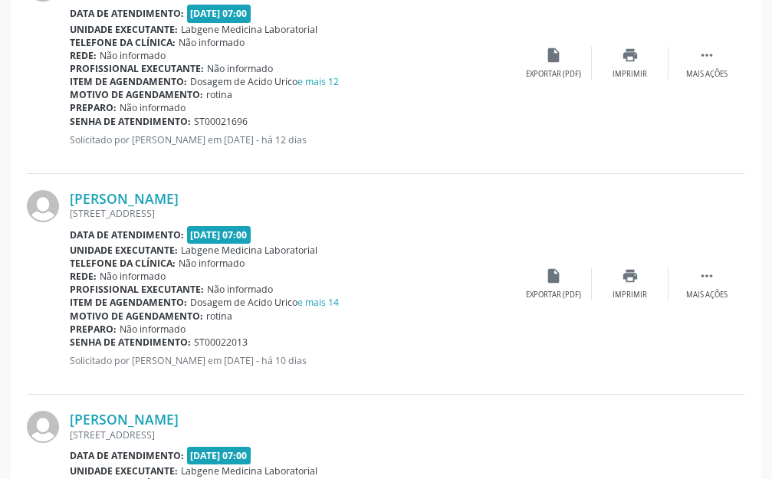
scroll to position [3449, 0]
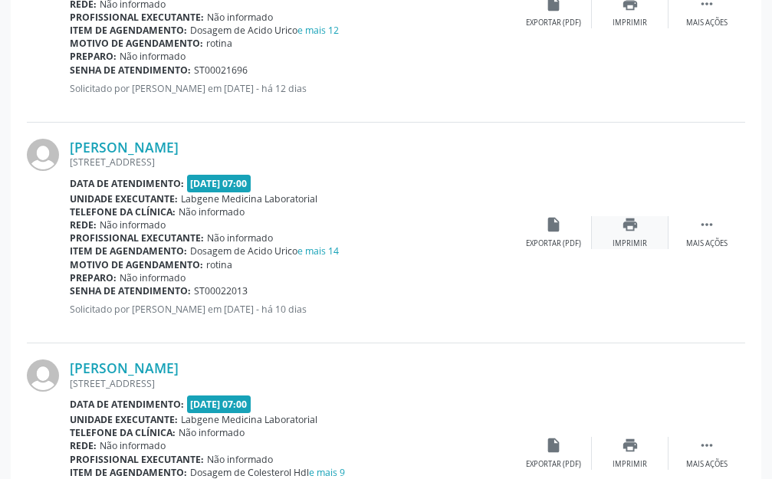
click at [623, 238] on div "Imprimir" at bounding box center [629, 243] width 34 height 11
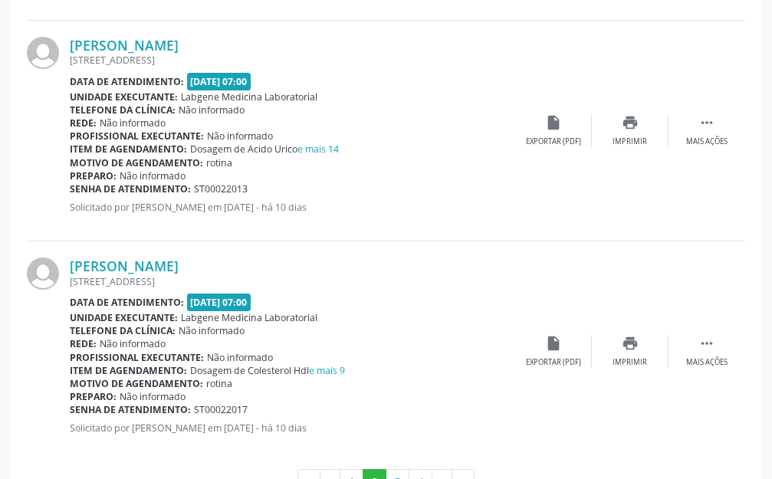
scroll to position [3602, 0]
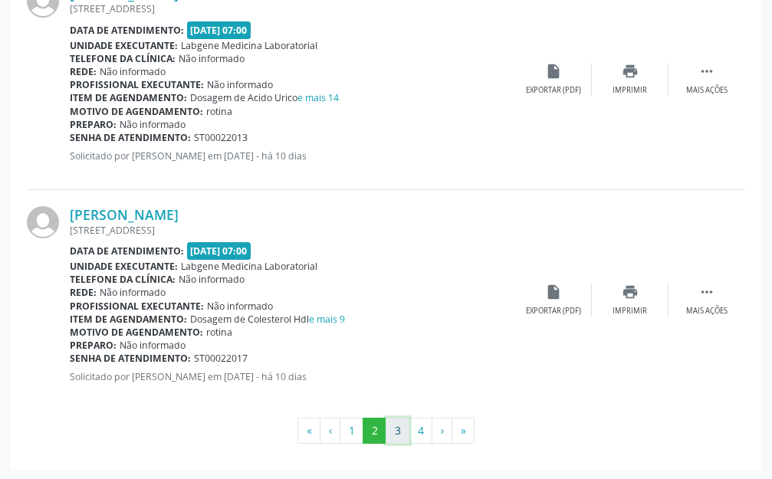
click at [399, 435] on button "3" at bounding box center [398, 431] width 24 height 26
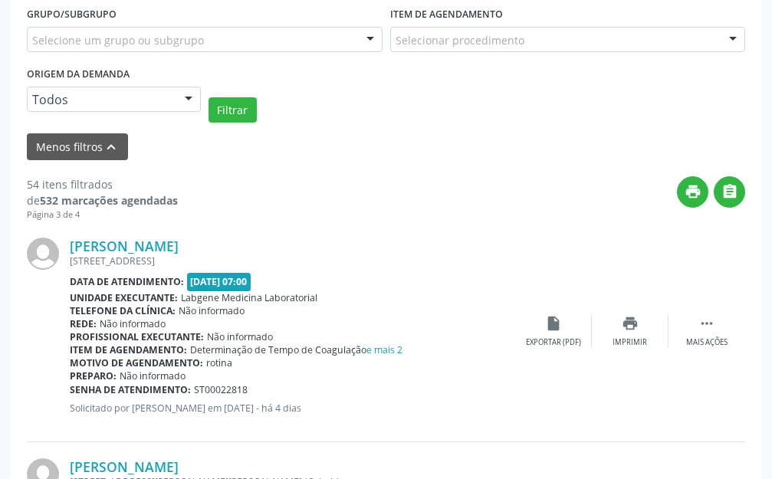
scroll to position [537, 0]
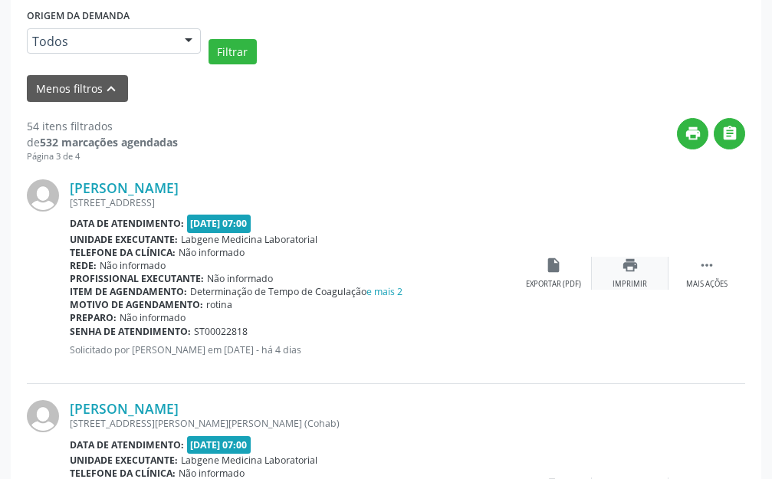
click at [627, 264] on icon "print" at bounding box center [630, 265] width 17 height 17
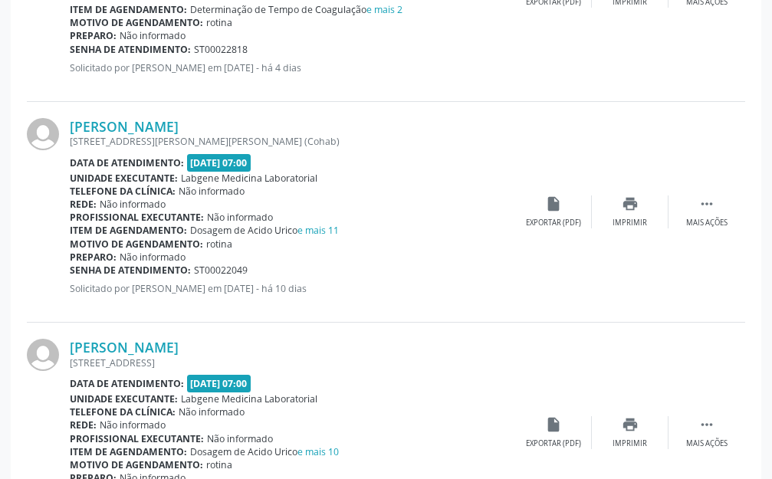
scroll to position [894, 0]
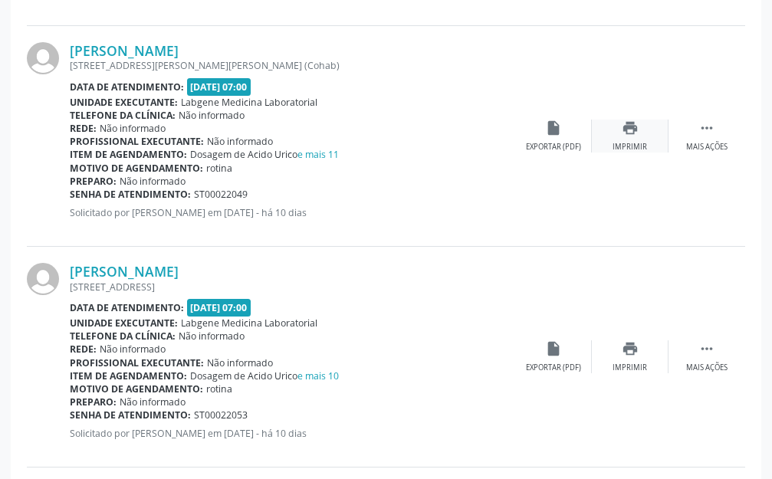
click at [645, 140] on div "print Imprimir" at bounding box center [630, 136] width 77 height 33
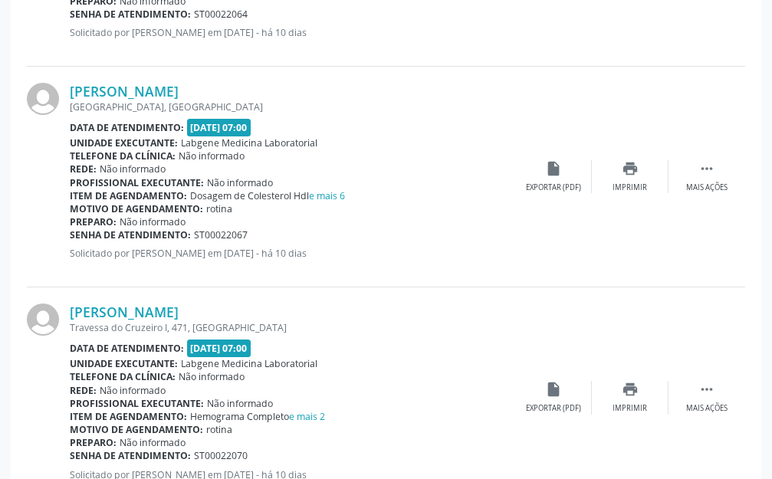
scroll to position [1968, 0]
